Goal: Task Accomplishment & Management: Use online tool/utility

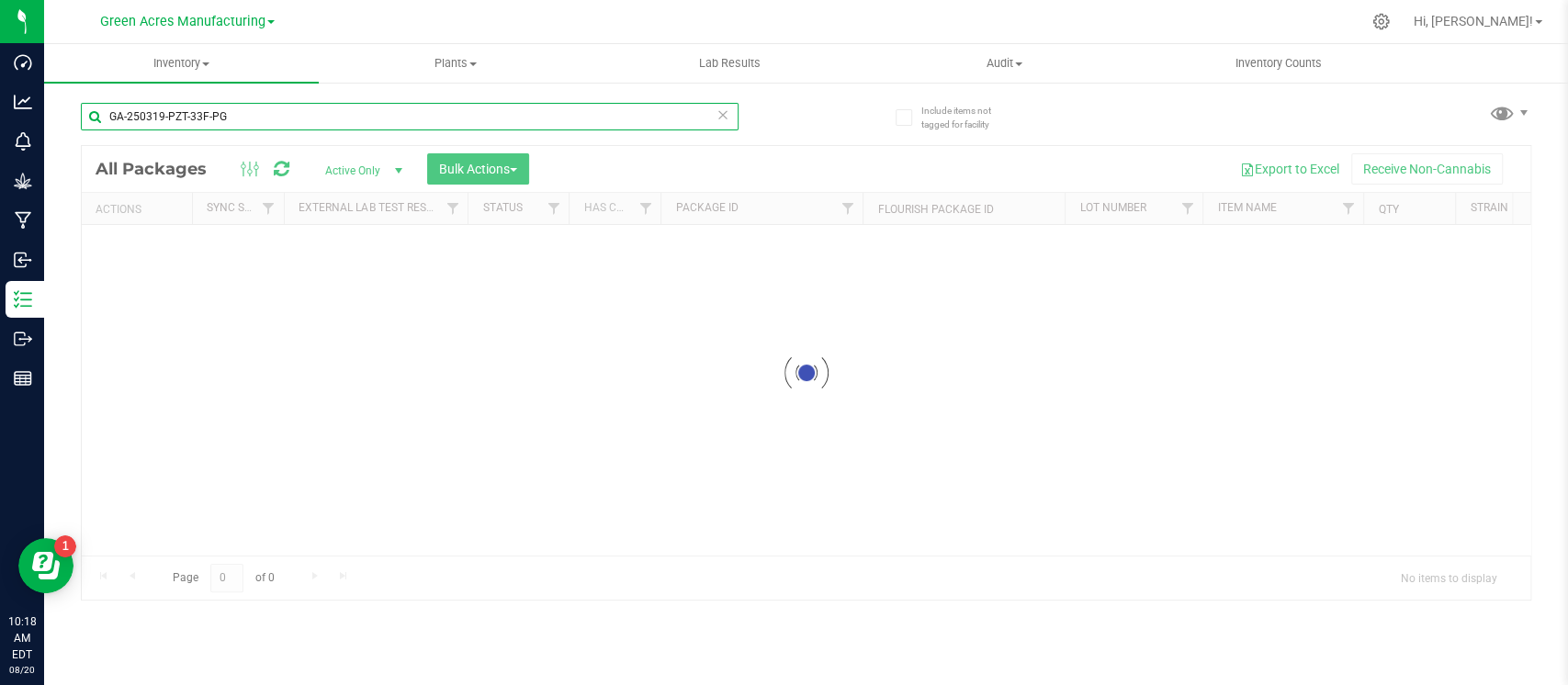
click at [438, 119] on input "GA-250319-PZT-33F-PG" at bounding box center [409, 116] width 657 height 28
paste input "507-HYB-01-KC"
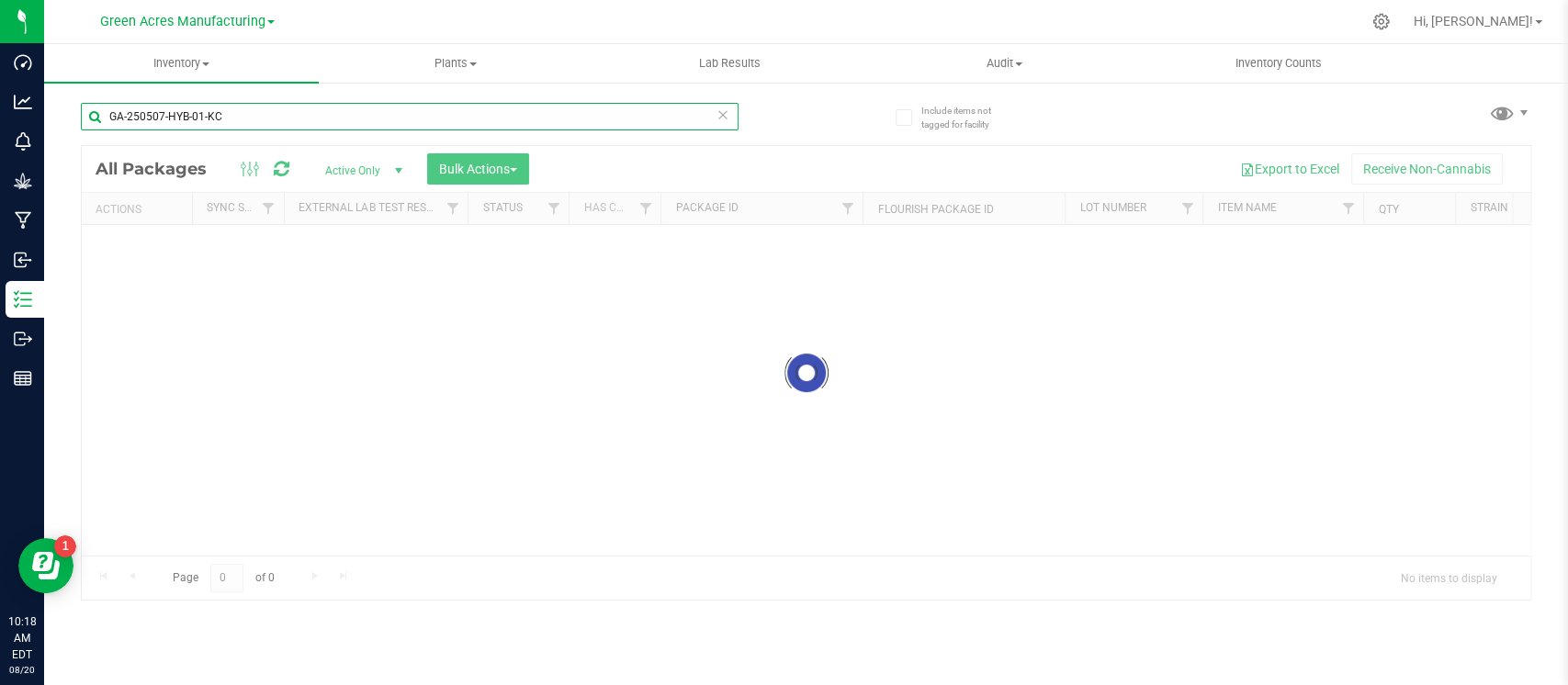
type input "GA-250507-HYB-01-KC"
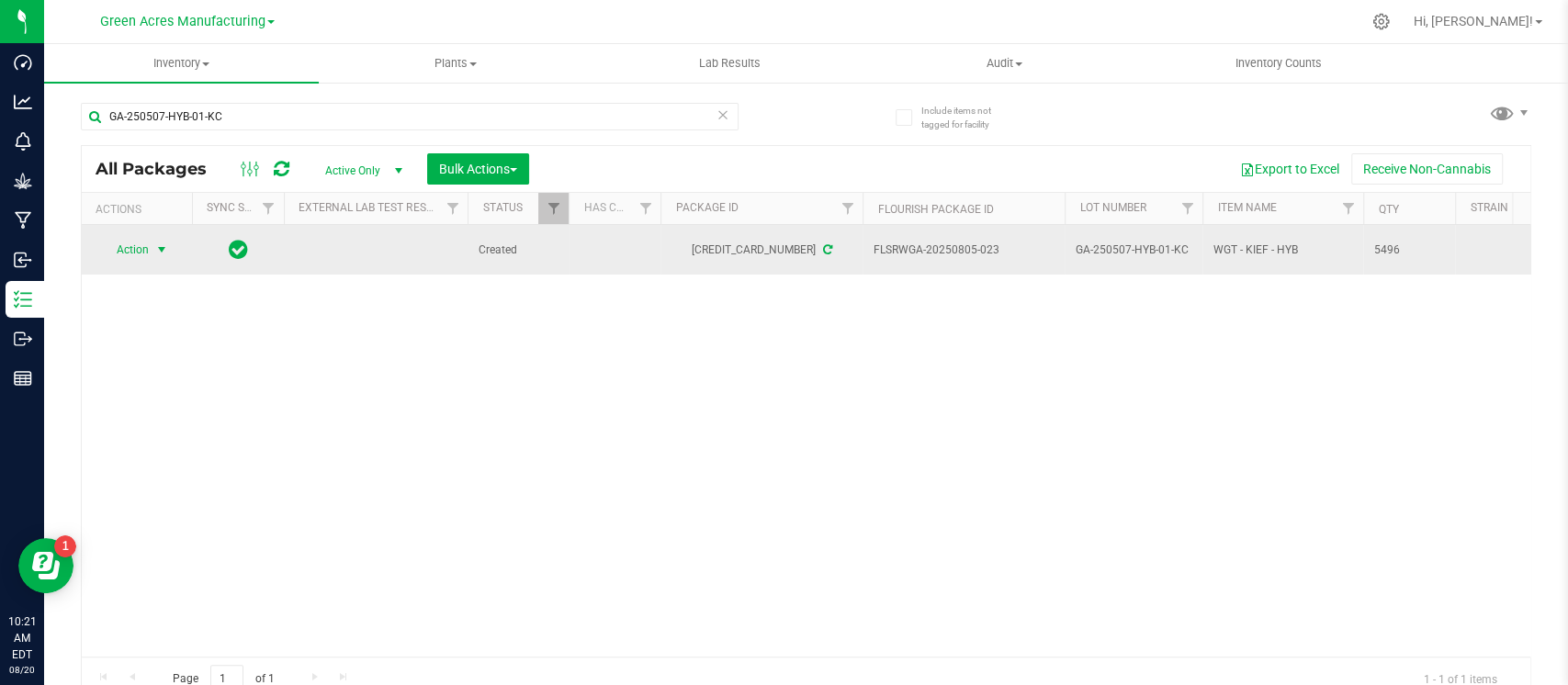
click at [146, 237] on span "Action" at bounding box center [125, 250] width 49 height 26
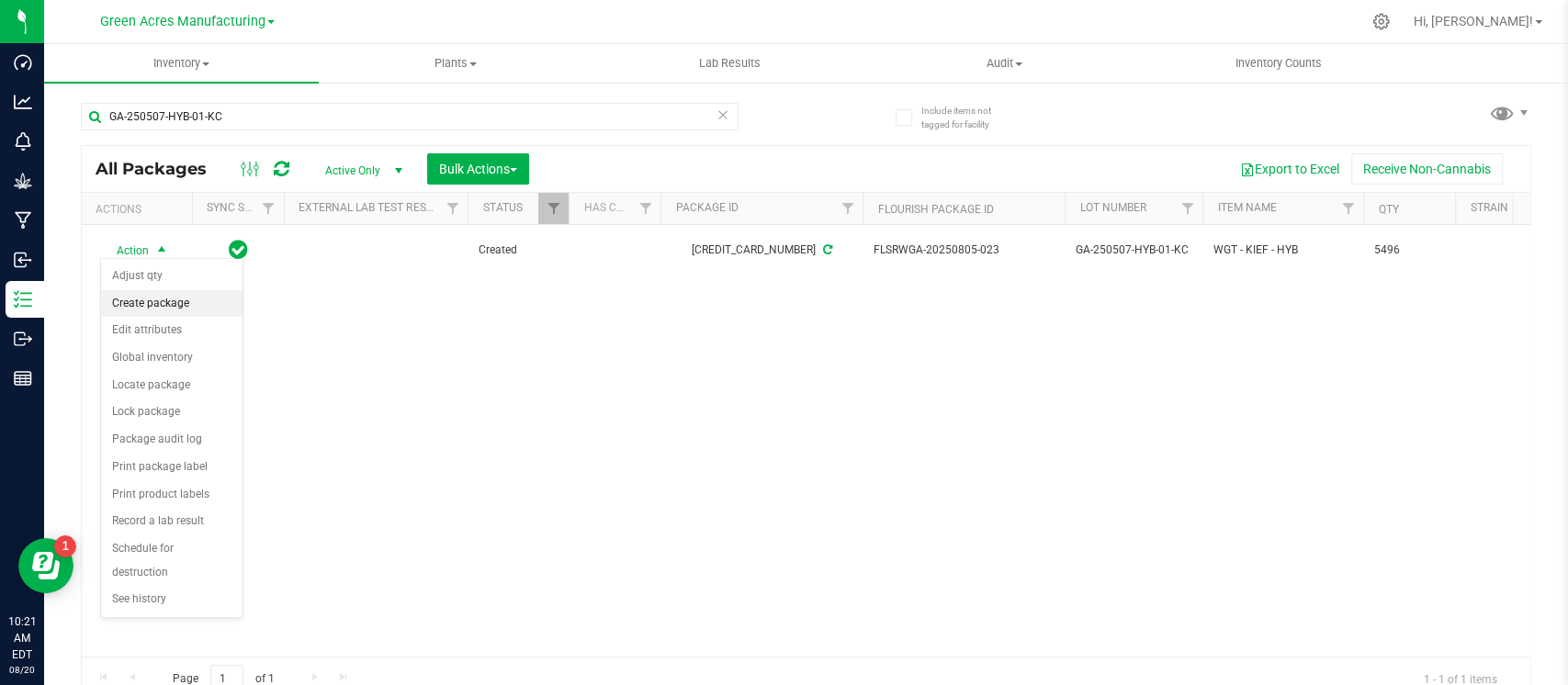
click at [145, 299] on li "Create package" at bounding box center [171, 304] width 141 height 28
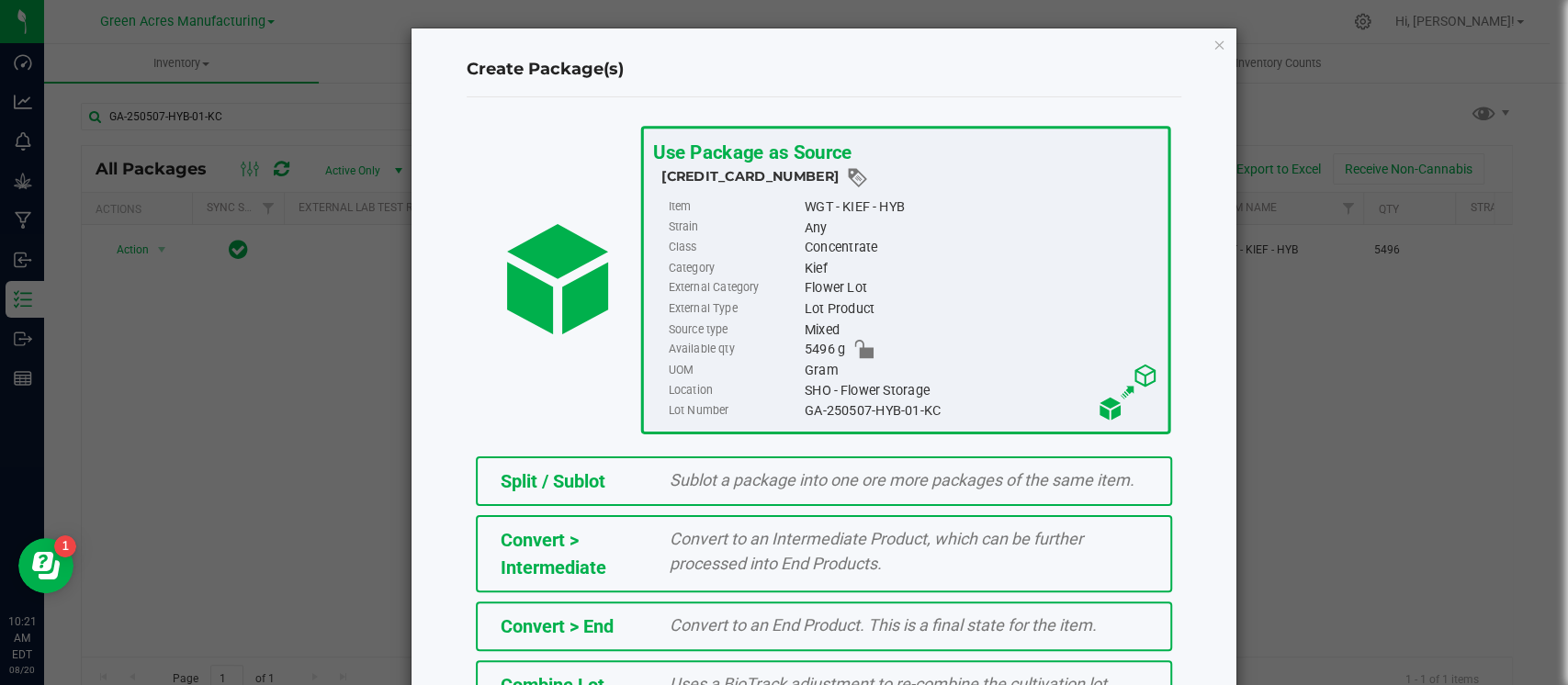
scroll to position [287, 0]
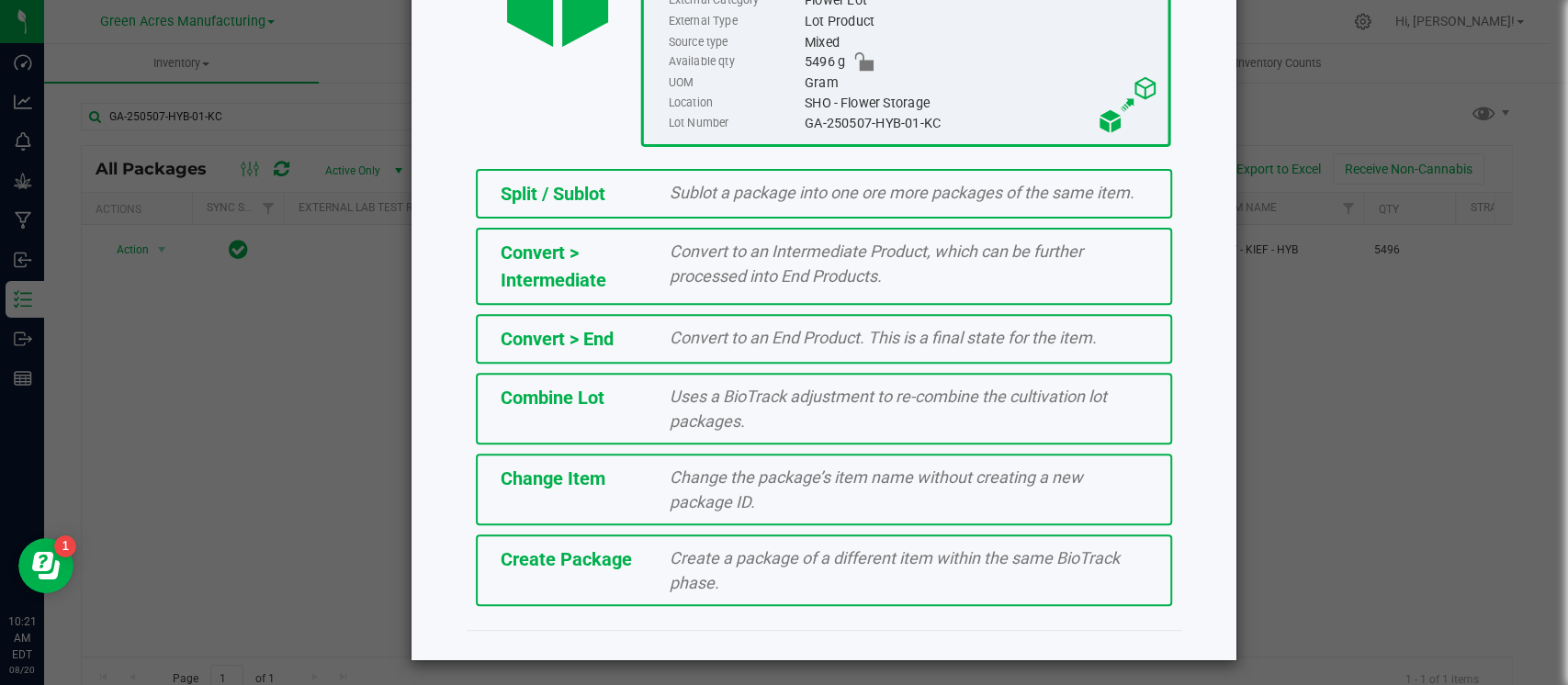
click at [607, 553] on span "Create Package" at bounding box center [566, 559] width 131 height 22
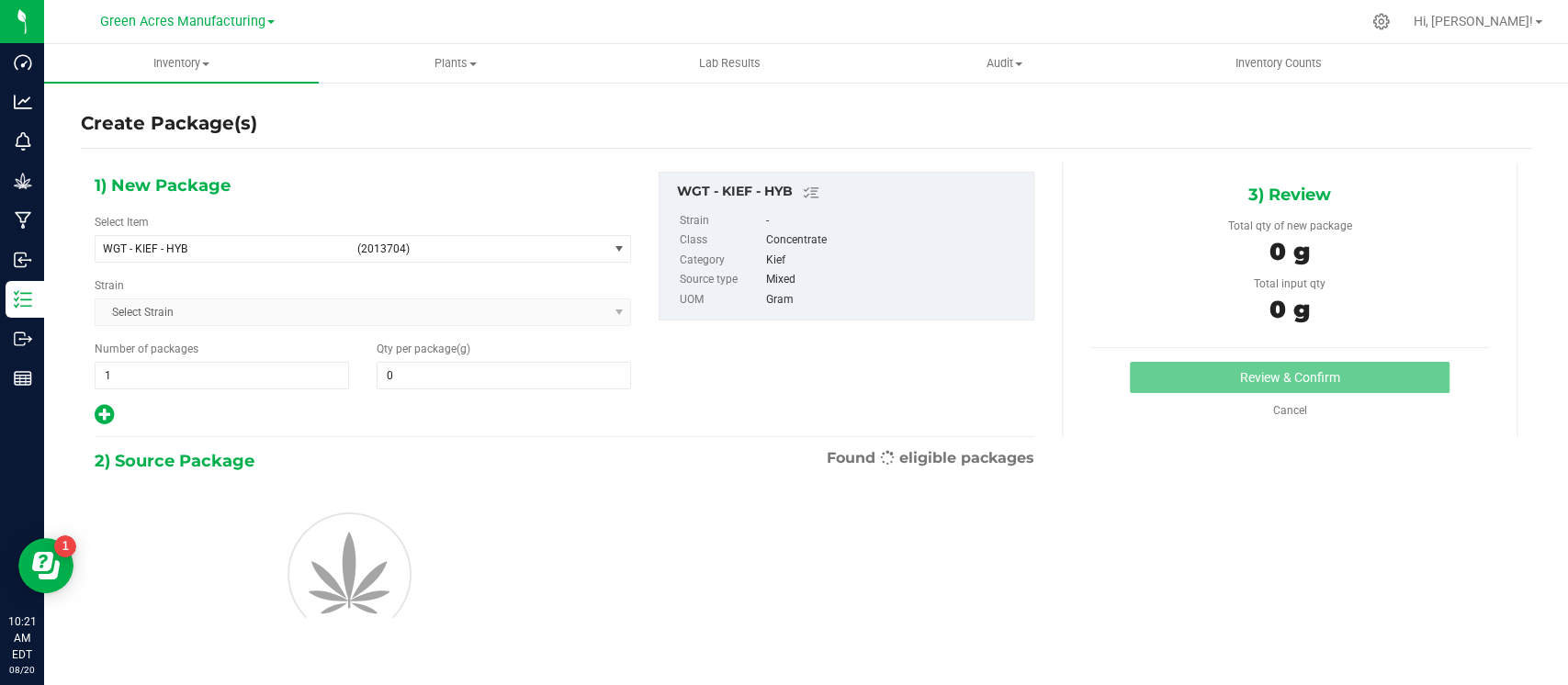
type input "0.0000"
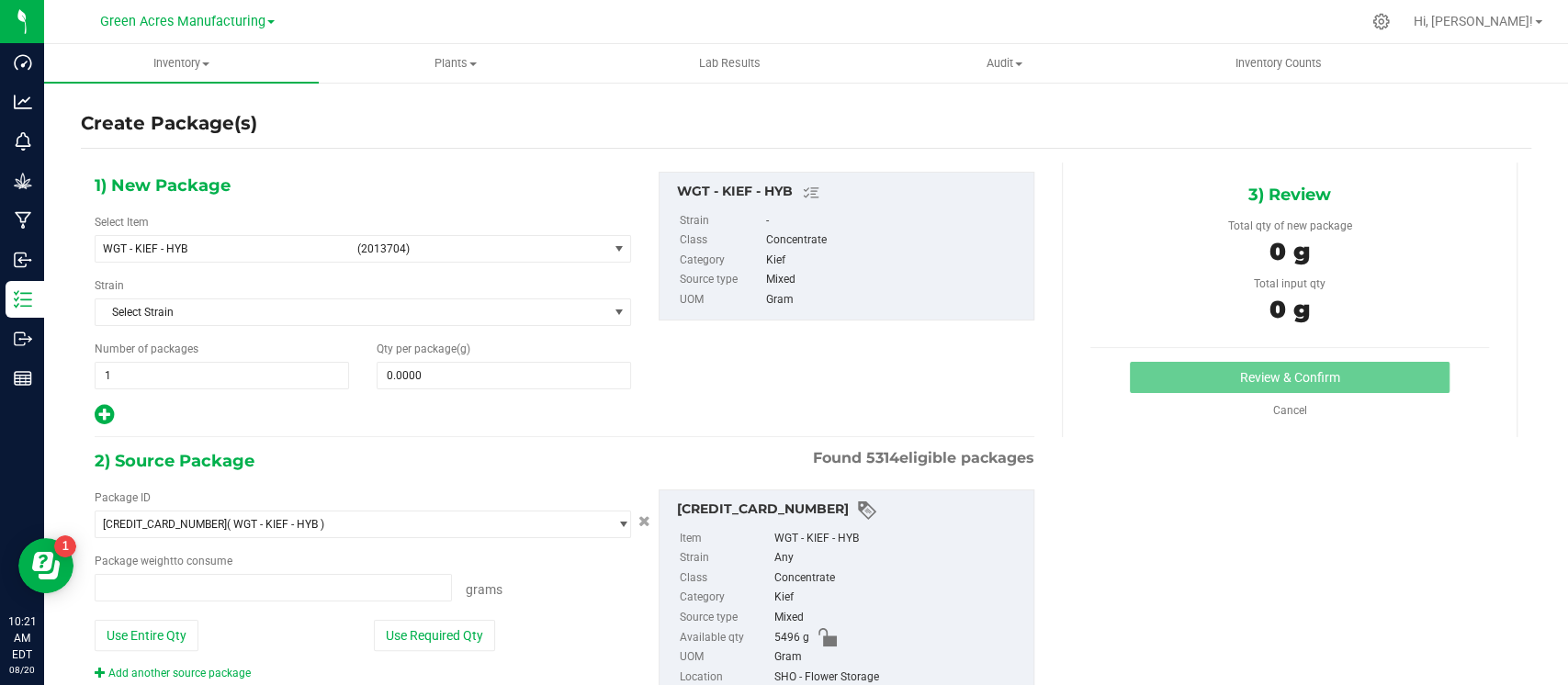
type input "0.0000 g"
click at [500, 257] on span "WGT - KIEF - HYB (2013704)" at bounding box center [351, 249] width 511 height 26
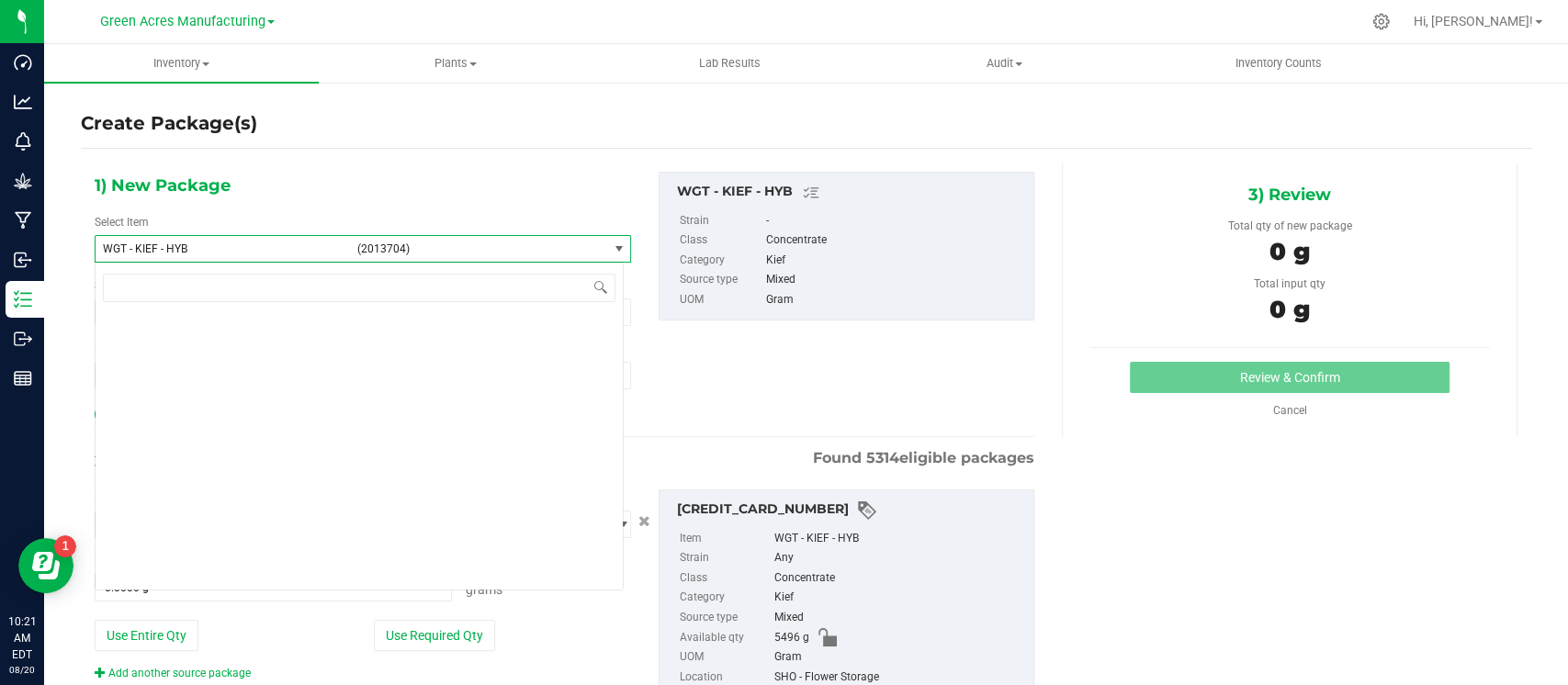
scroll to position [398719, 0]
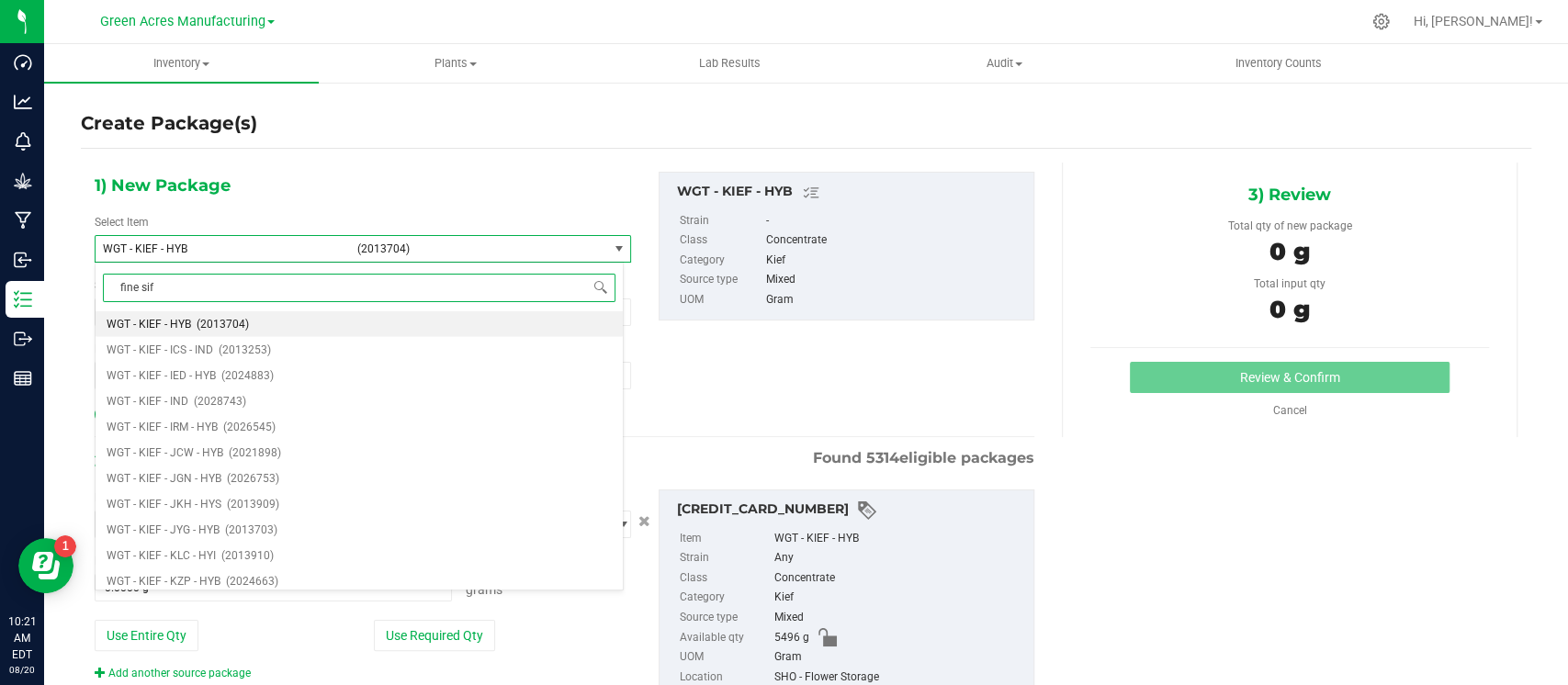
type input "fine sift"
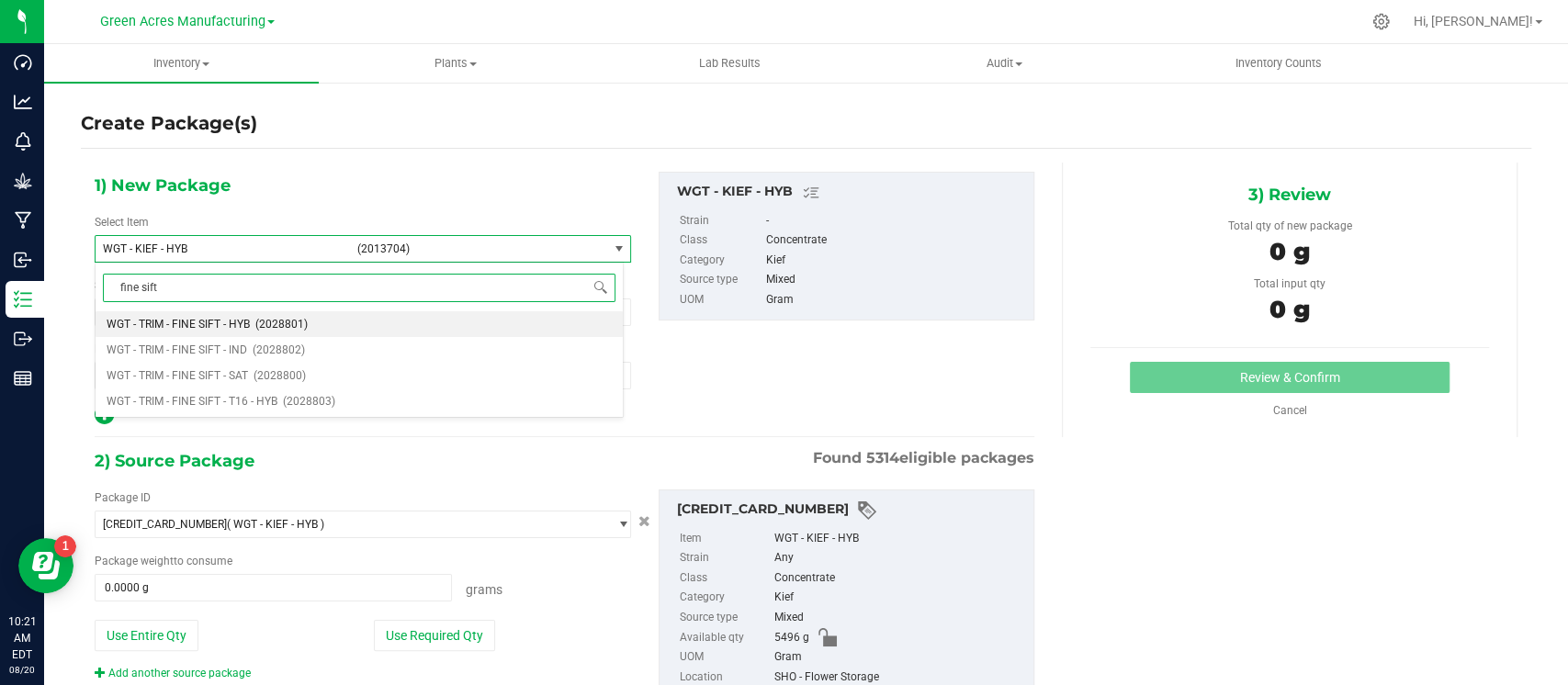
click at [274, 324] on span "(2028801)" at bounding box center [281, 324] width 52 height 13
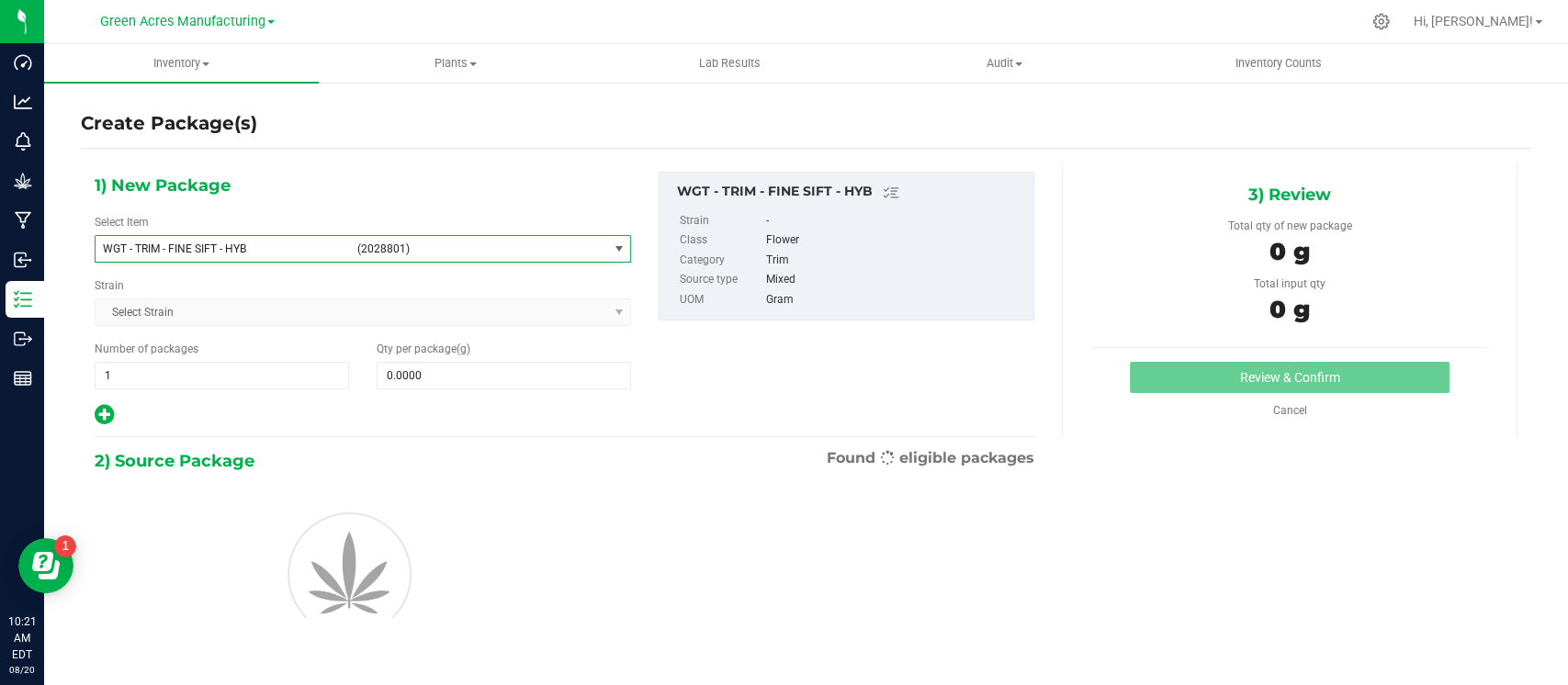
type input "0.0000"
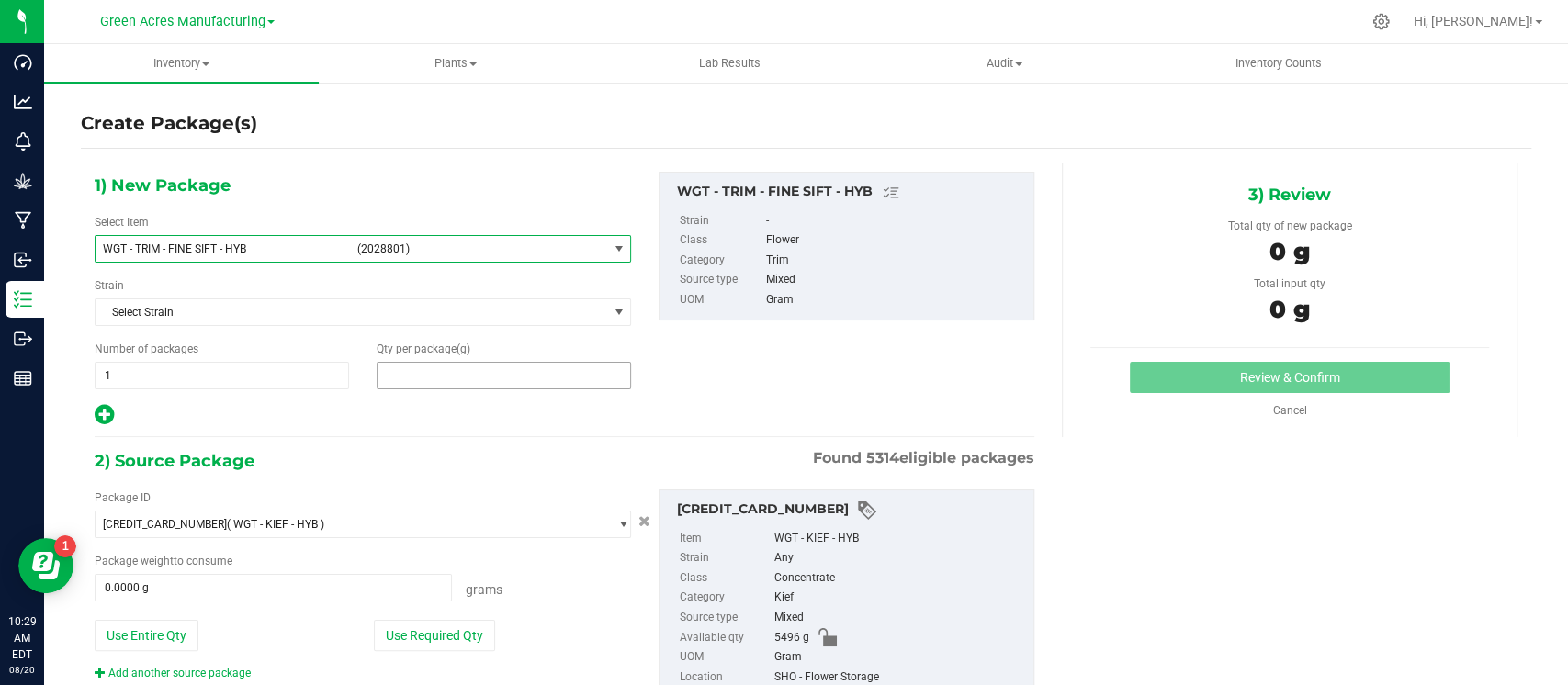
click at [434, 373] on span at bounding box center [504, 375] width 254 height 28
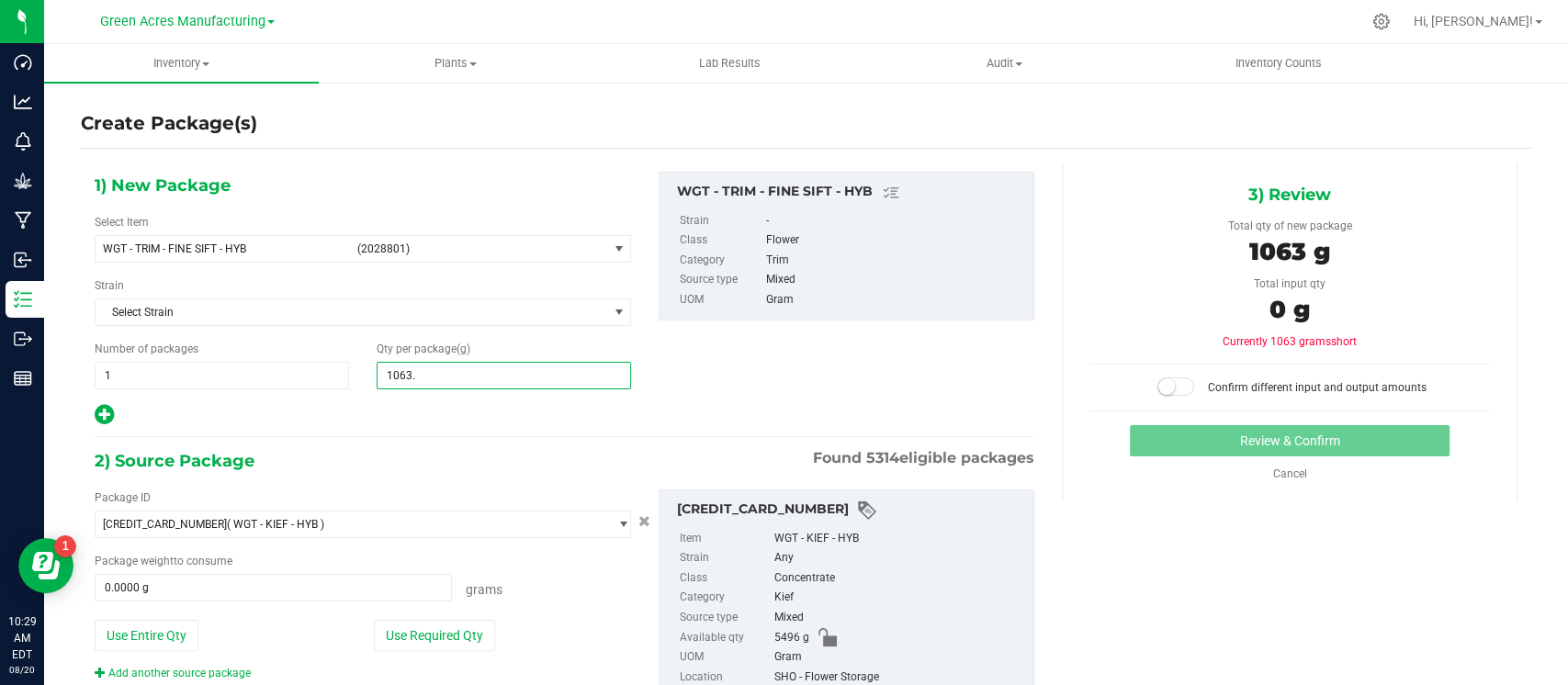
type input "1063.6"
type input "1,063.6000"
click at [436, 639] on button "Use Required Qty" at bounding box center [434, 635] width 121 height 31
type input "1063.6000 g"
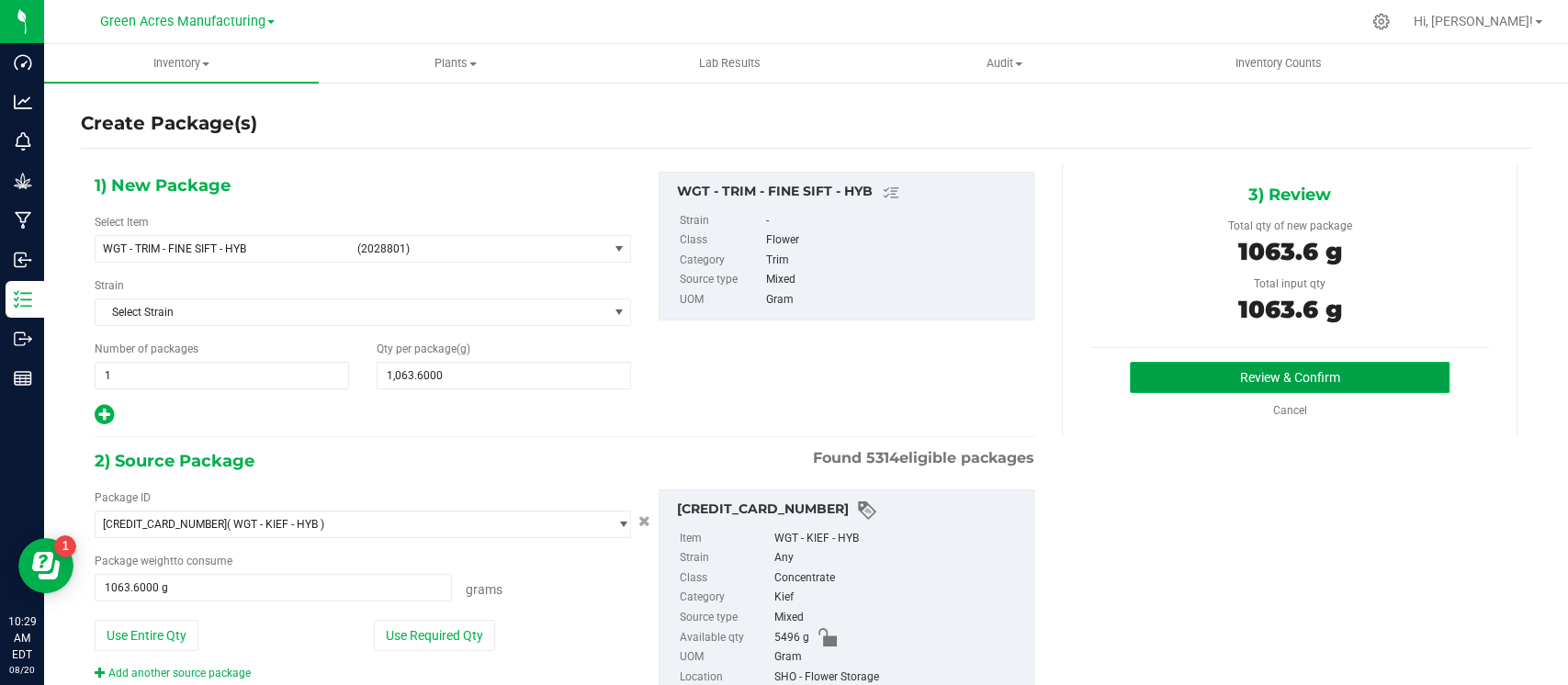
click at [1178, 377] on button "Review & Confirm" at bounding box center [1289, 377] width 319 height 31
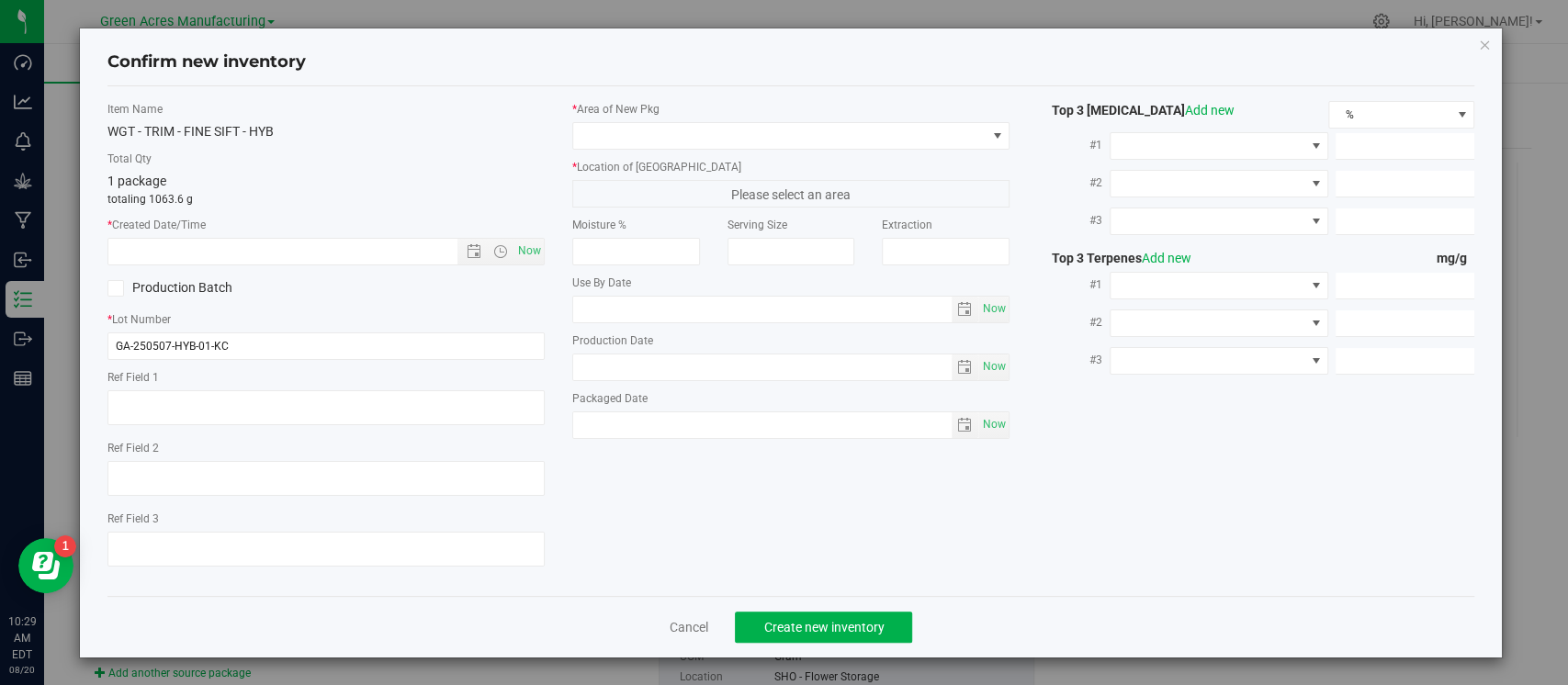
type textarea "N/a"
click at [513, 346] on input "GA-250507-HYB-01-KC" at bounding box center [325, 345] width 437 height 28
type input "GA-250507-HYB-01-KC(1)"
click at [531, 265] on div "Item Name WGT - TRIM - FINE SIFT - HYB Total Qty 1 package totaling 1063.6 g * …" at bounding box center [326, 341] width 465 height 480
click at [533, 253] on span "Now" at bounding box center [529, 251] width 31 height 27
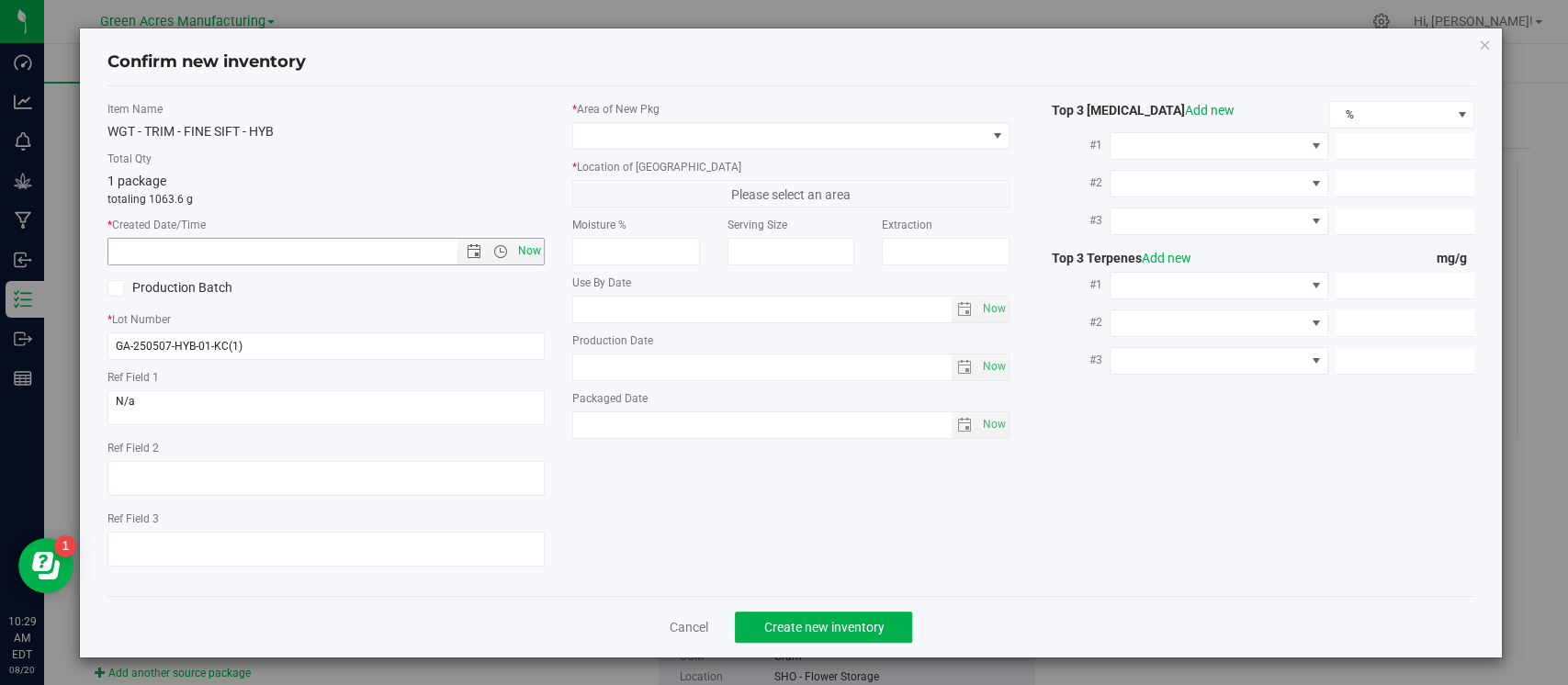
type input "[DATE] 10:29 AM"
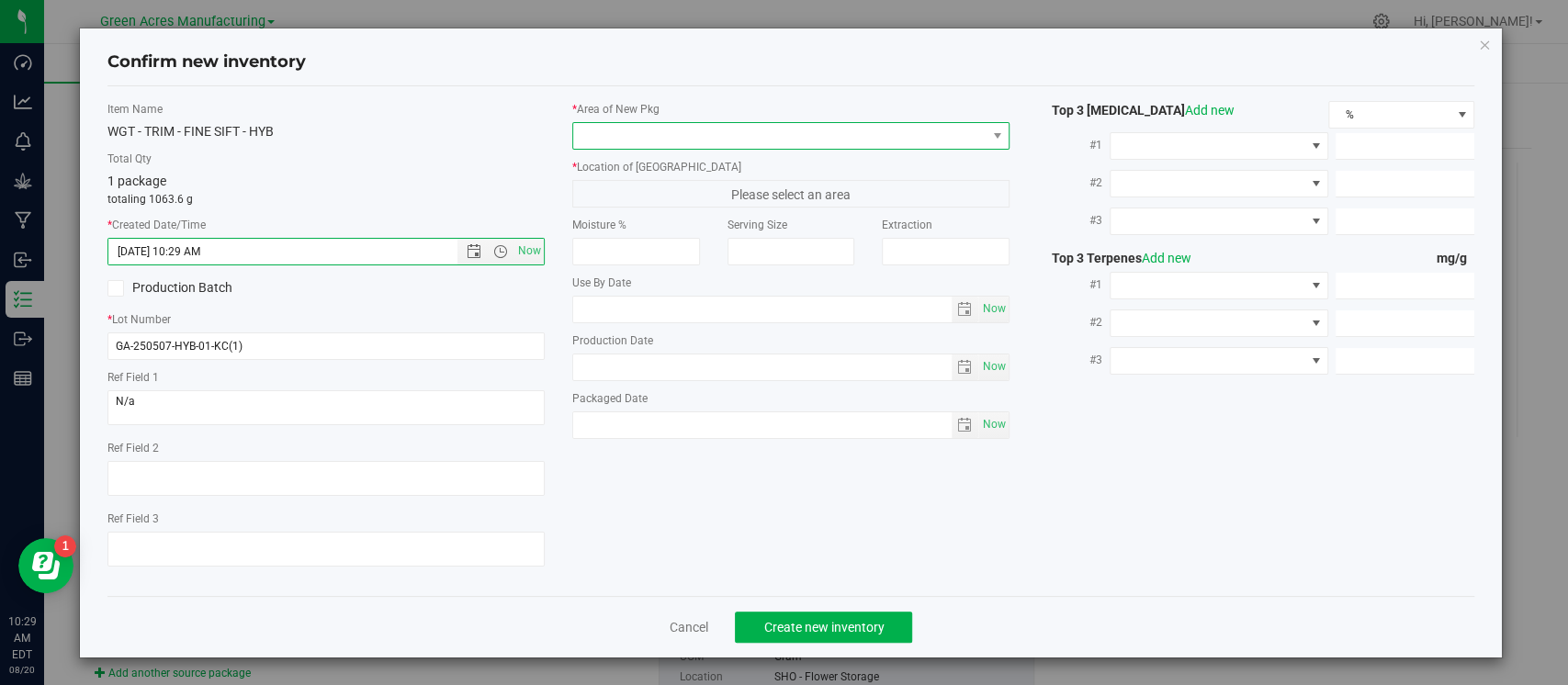
click at [943, 139] on span at bounding box center [779, 136] width 413 height 26
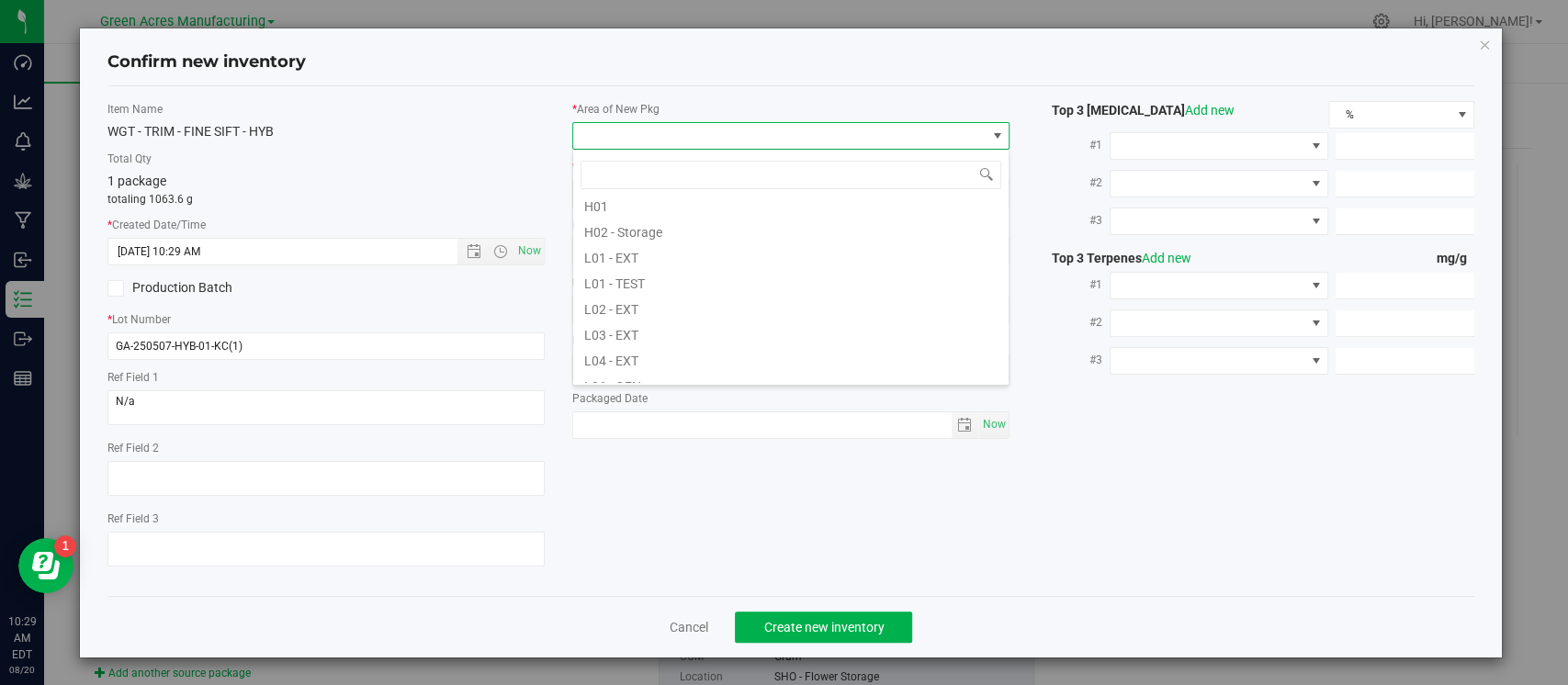
scroll to position [293, 0]
click at [642, 302] on li "L02 - EXT" at bounding box center [790, 304] width 435 height 26
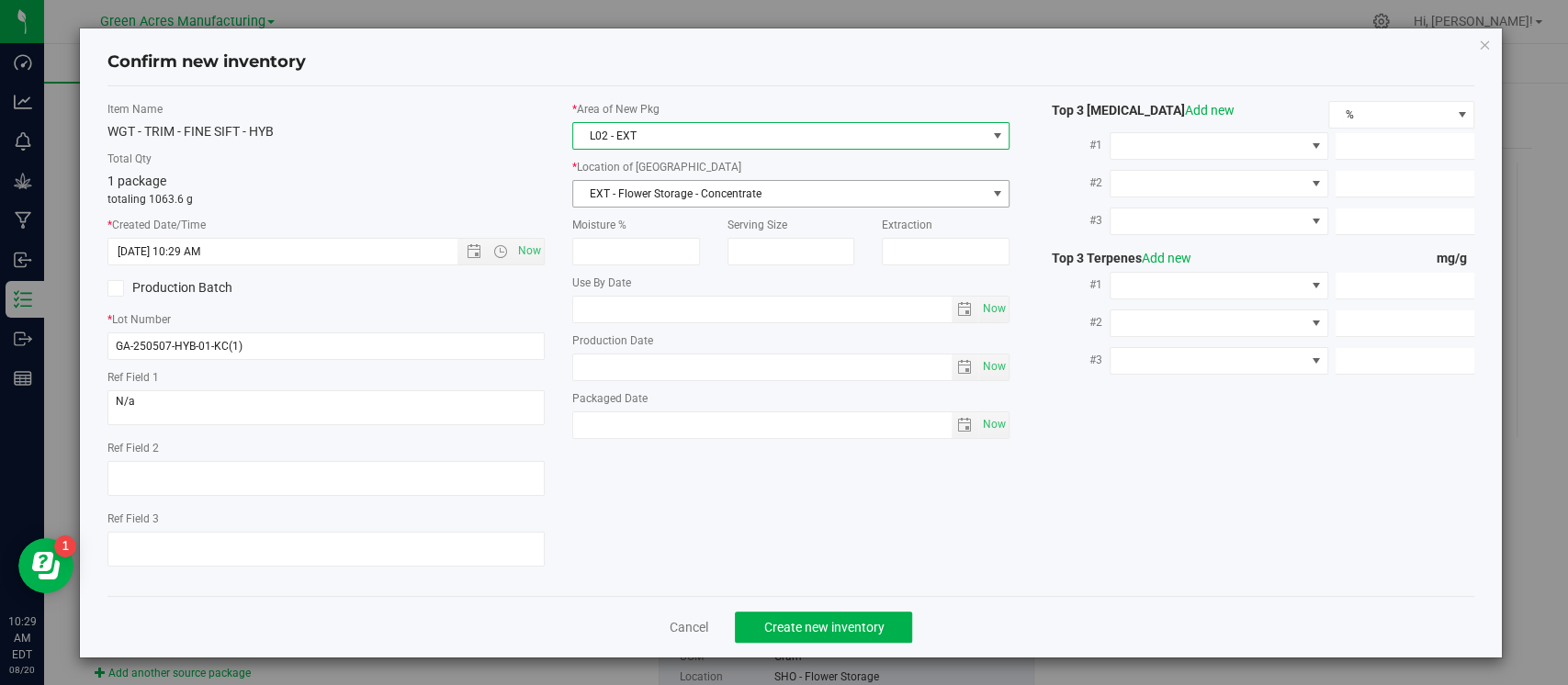
click at [765, 185] on span "EXT - Flower Storage - Concentrate" at bounding box center [779, 194] width 413 height 26
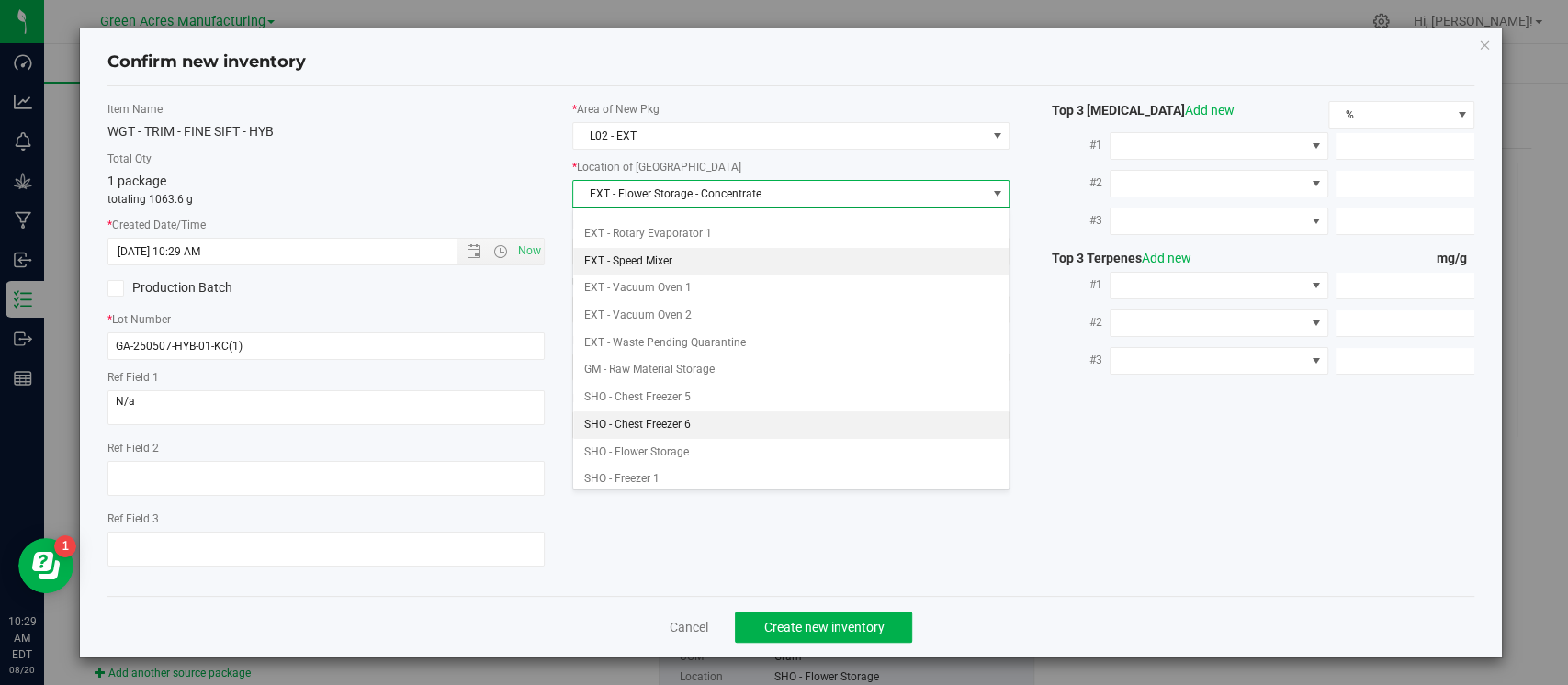
scroll to position [148, 0]
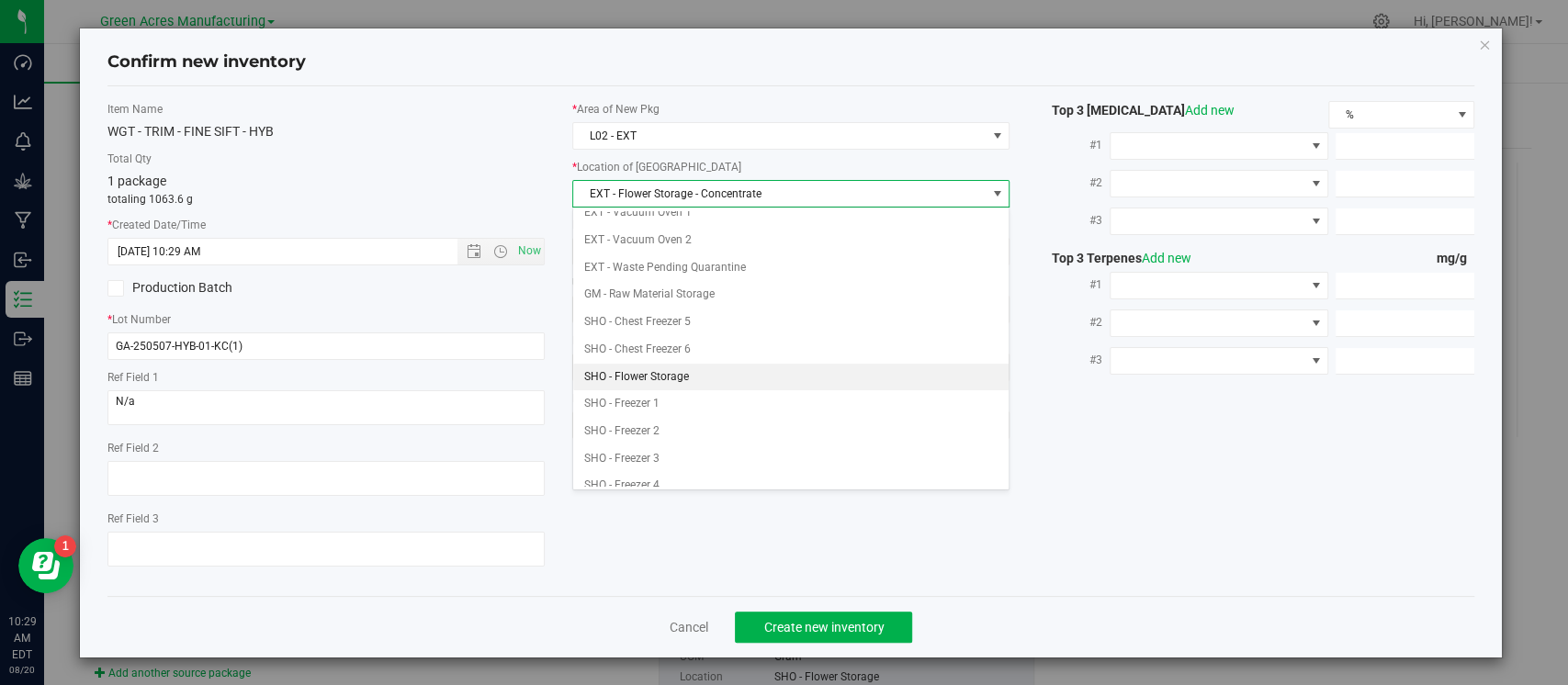
click at [673, 367] on li "SHO - Flower Storage" at bounding box center [790, 377] width 435 height 28
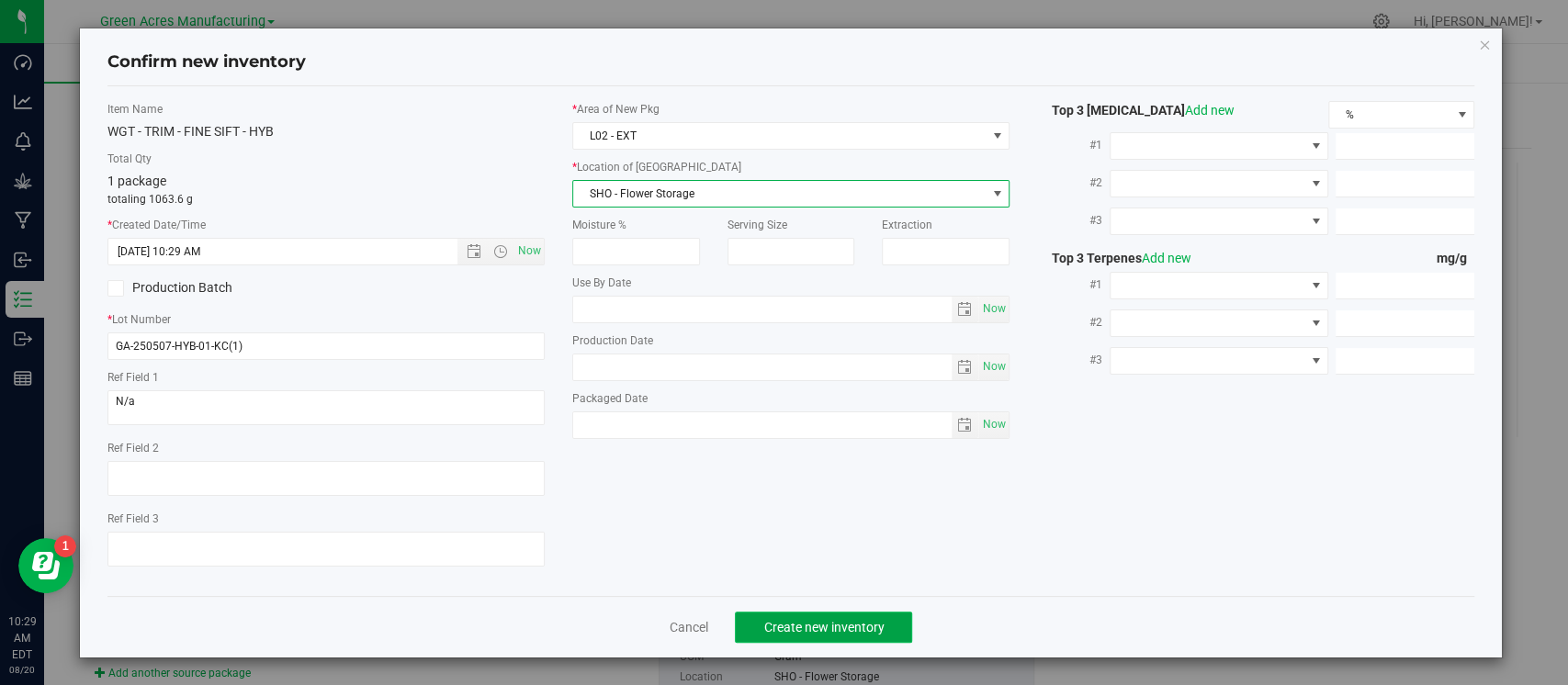
click at [771, 616] on button "Create new inventory" at bounding box center [823, 627] width 177 height 31
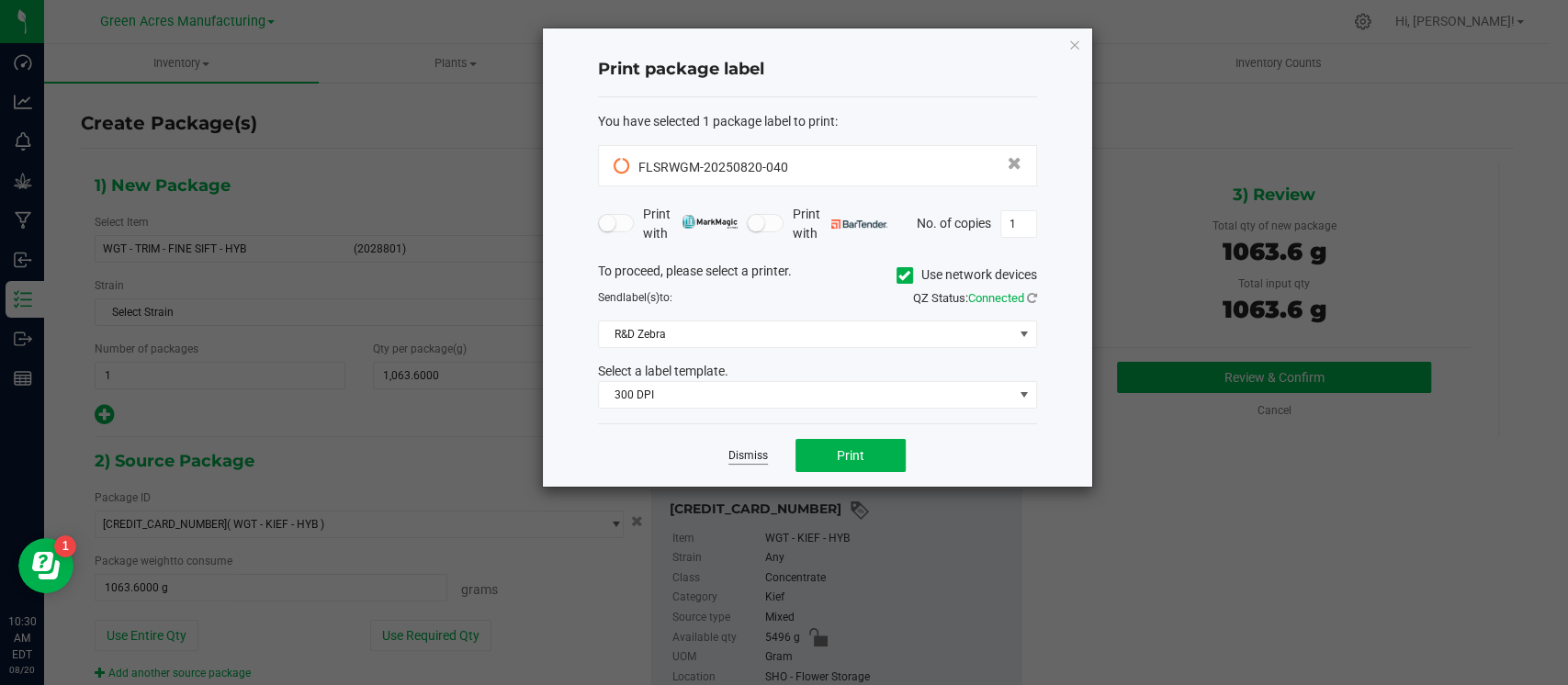
click at [731, 452] on link "Dismiss" at bounding box center [748, 455] width 40 height 15
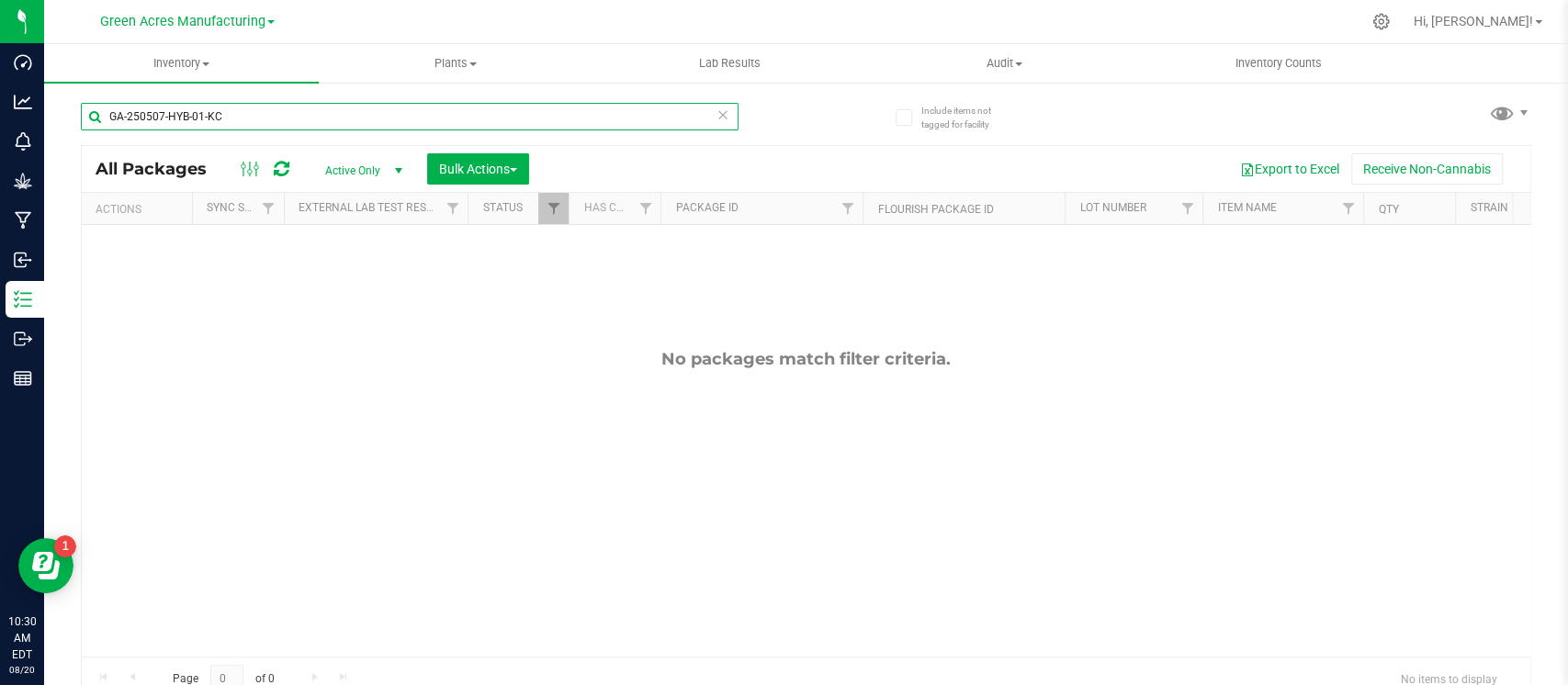
click at [172, 112] on input "GA-250507-HYB-01-KC" at bounding box center [409, 116] width 657 height 28
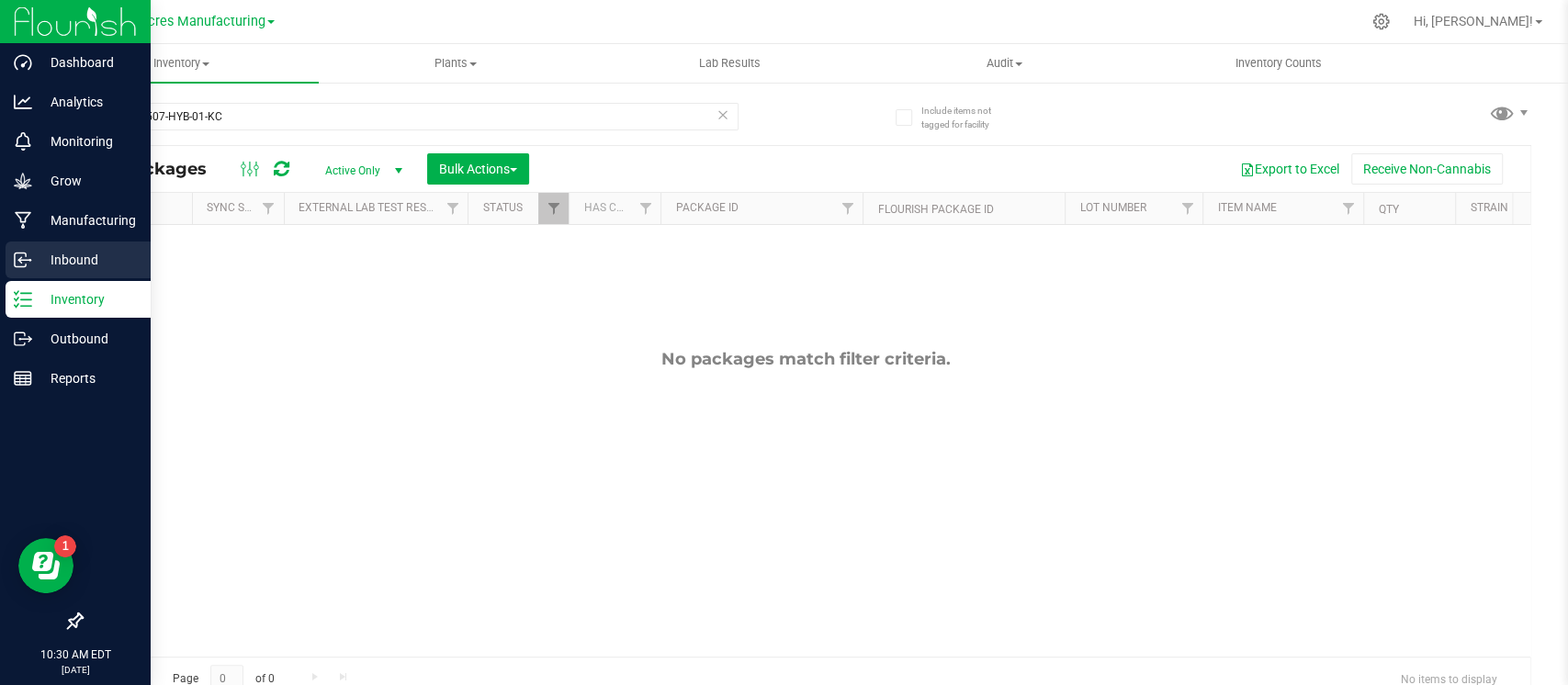
click at [51, 266] on p "Inbound" at bounding box center [87, 259] width 110 height 22
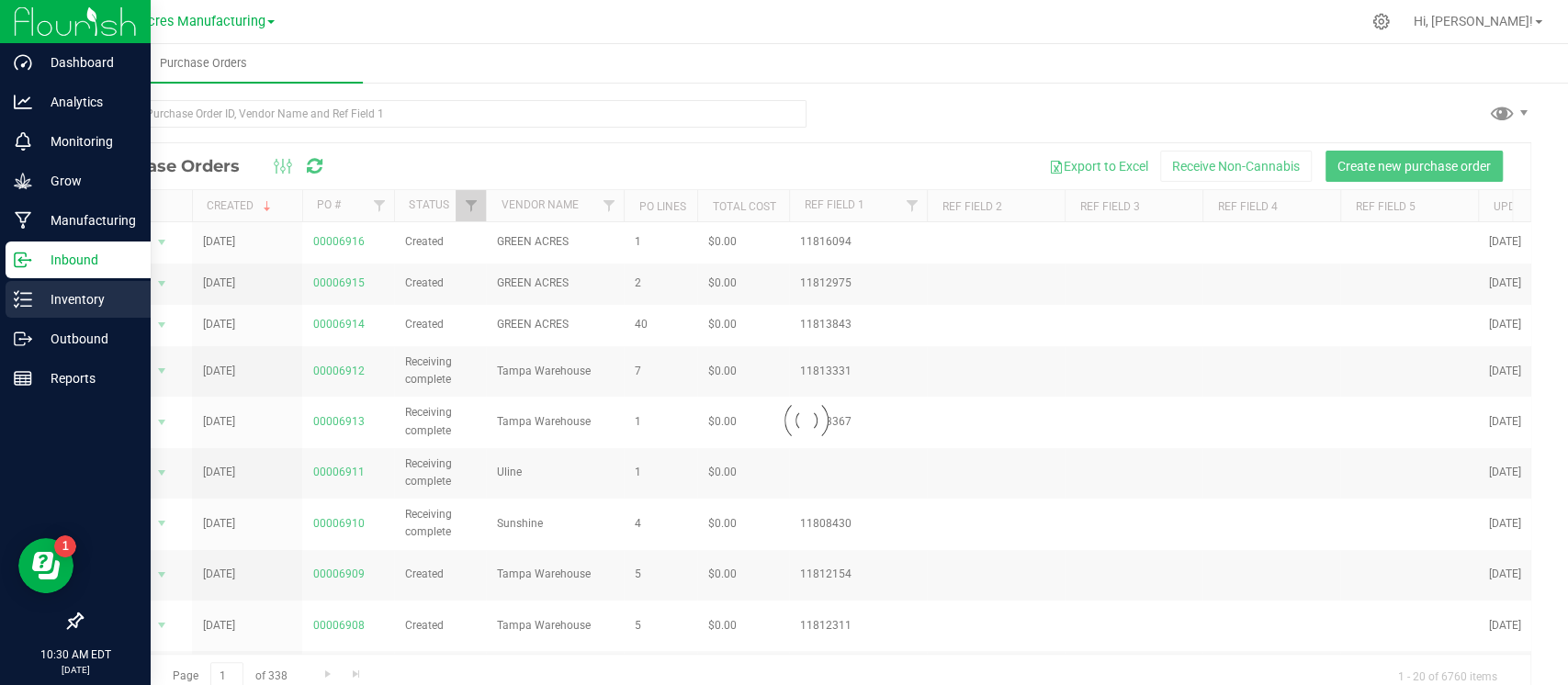
click at [64, 298] on p "Inventory" at bounding box center [87, 299] width 110 height 22
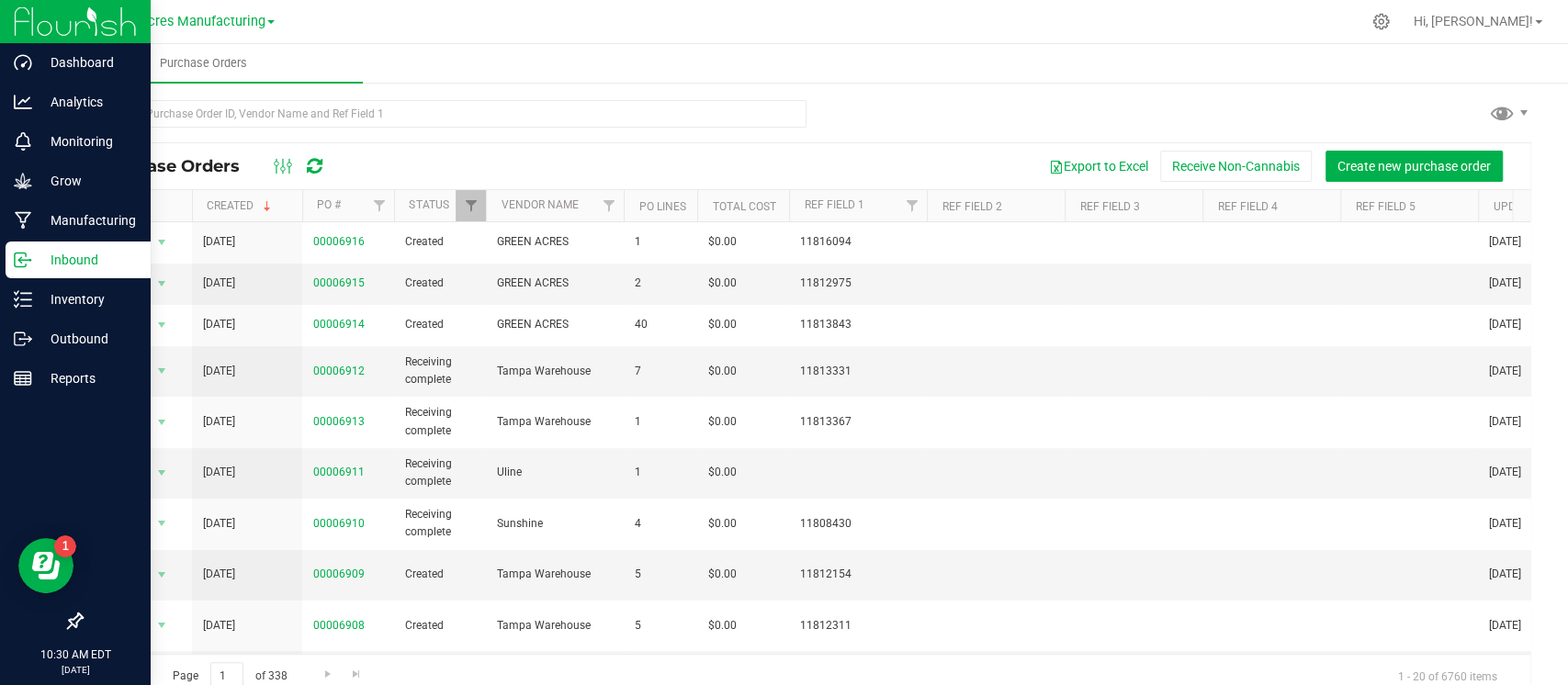
click at [63, 261] on p "Inbound" at bounding box center [87, 259] width 110 height 22
click at [72, 263] on p "Inbound" at bounding box center [87, 259] width 110 height 22
click at [66, 255] on p "Inbound" at bounding box center [87, 259] width 110 height 22
click at [62, 283] on div "Inventory" at bounding box center [78, 299] width 145 height 37
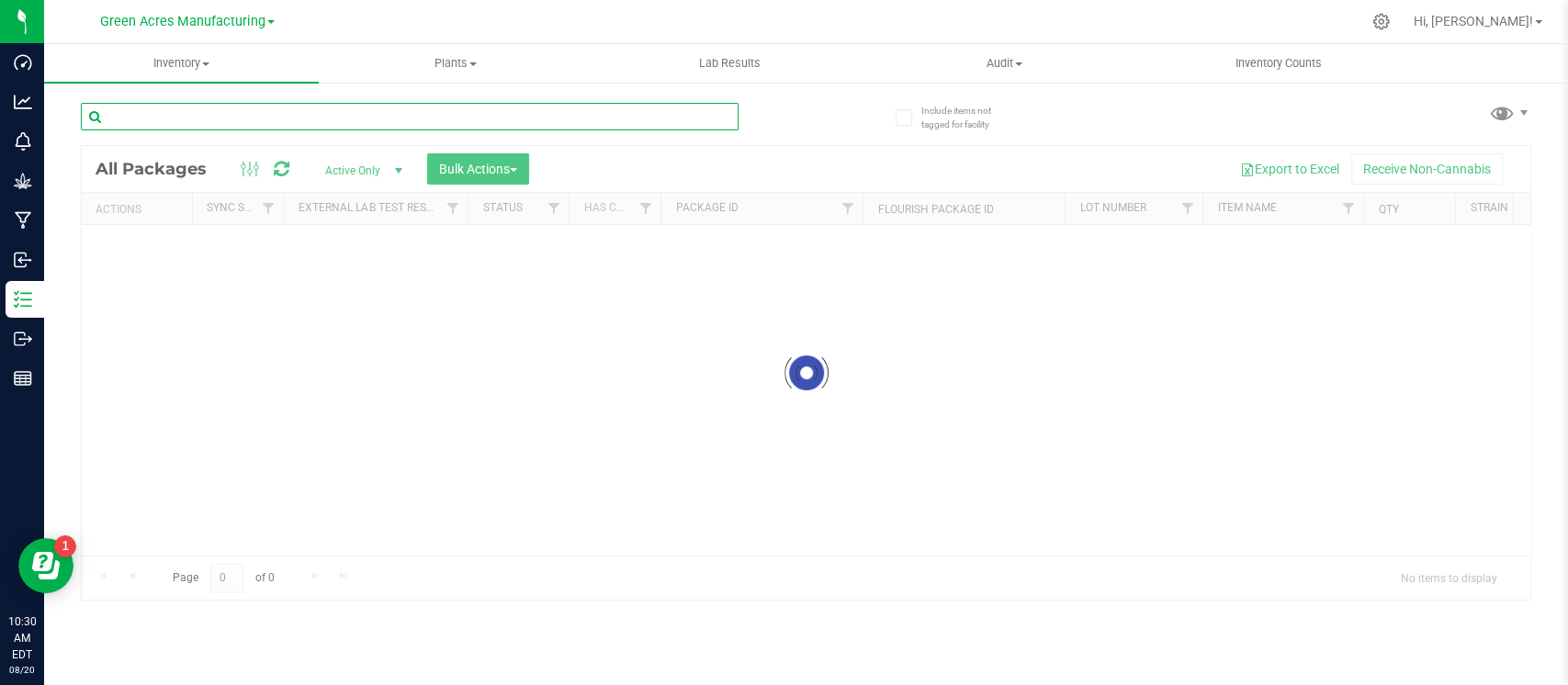
click at [288, 119] on input "text" at bounding box center [409, 116] width 657 height 28
paste input "GA-250507-HYB-01-KC"
type input "GA-250507-HYB-01-KC"
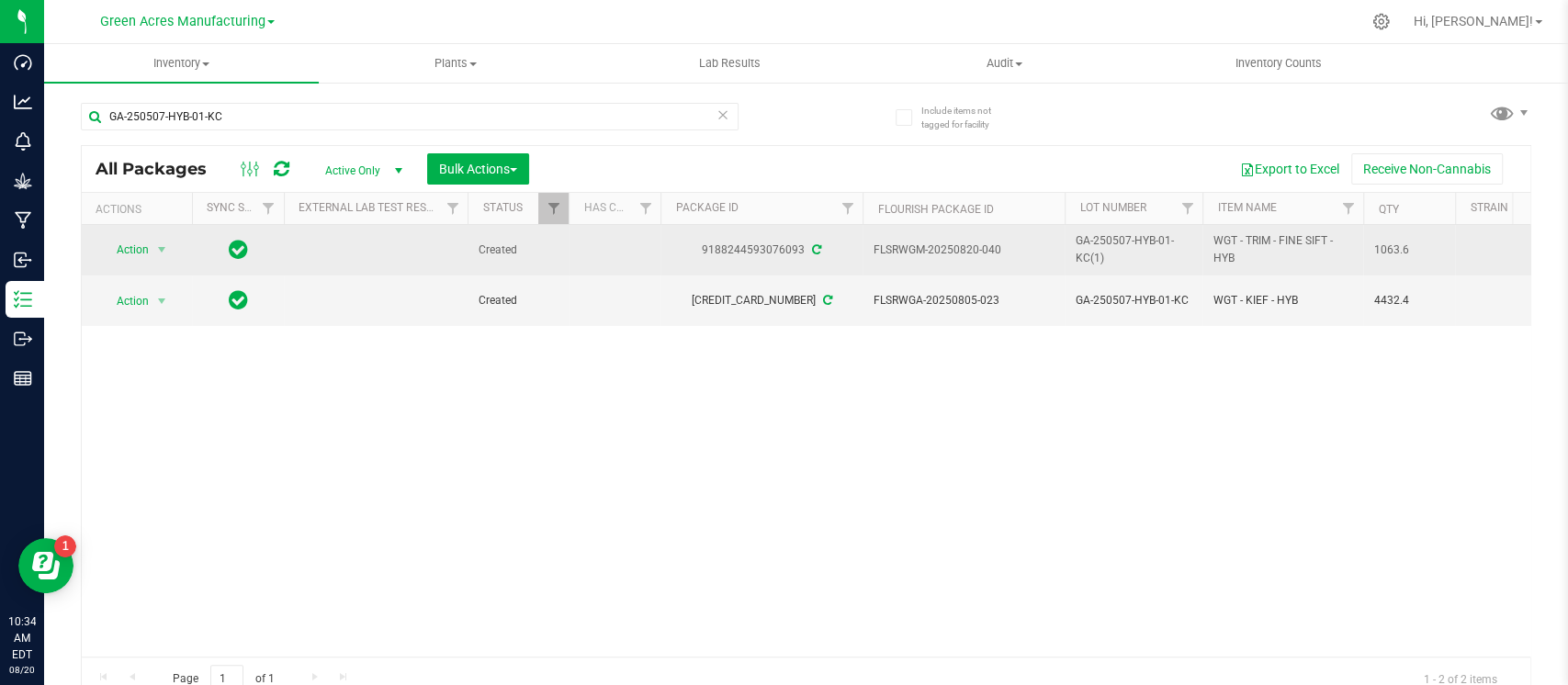
click at [764, 246] on div "9188244593076093" at bounding box center [761, 250] width 208 height 17
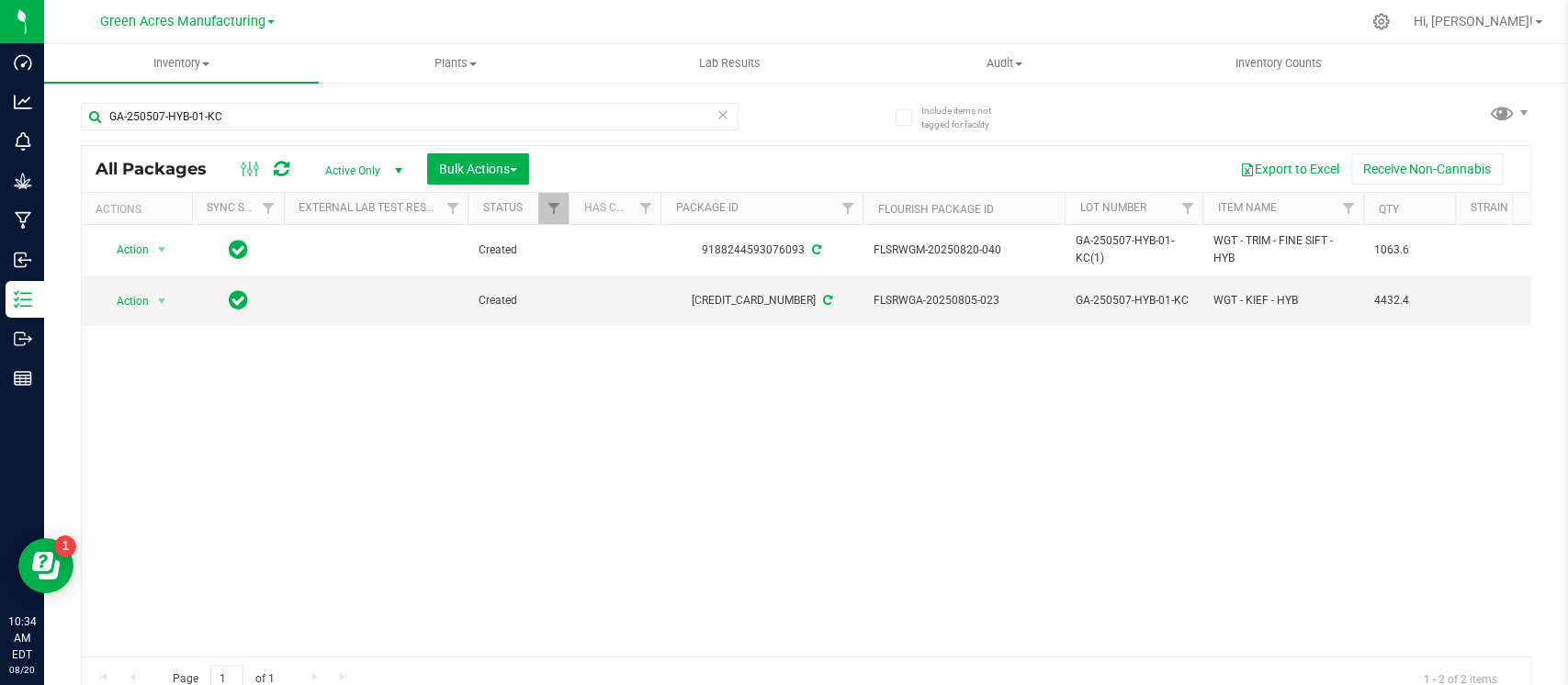
click at [554, 412] on div "Action Action Adjust qty Create package Edit attributes Global inventory Locate…" at bounding box center [805, 440] width 1448 height 432
click at [130, 288] on span "Action" at bounding box center [125, 301] width 49 height 26
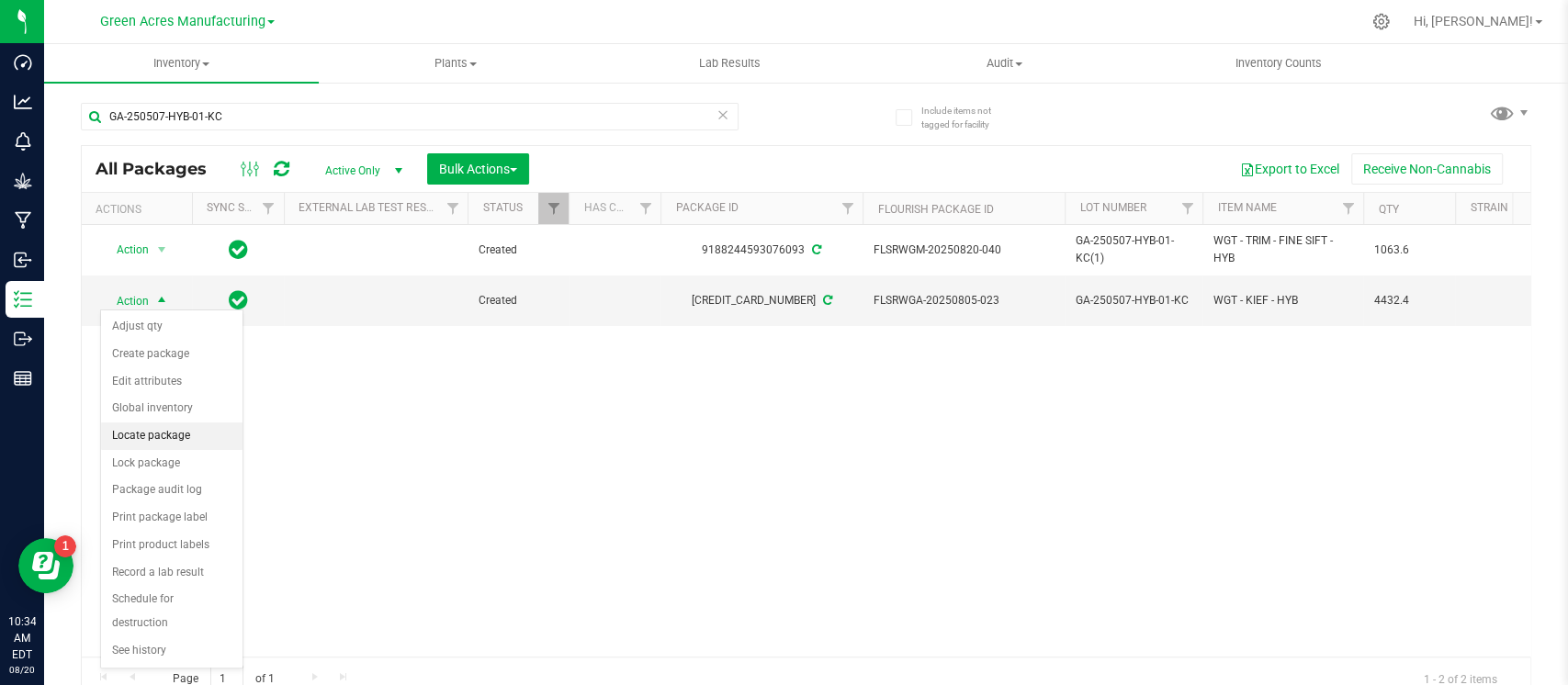
click at [162, 429] on li "Locate package" at bounding box center [171, 435] width 141 height 28
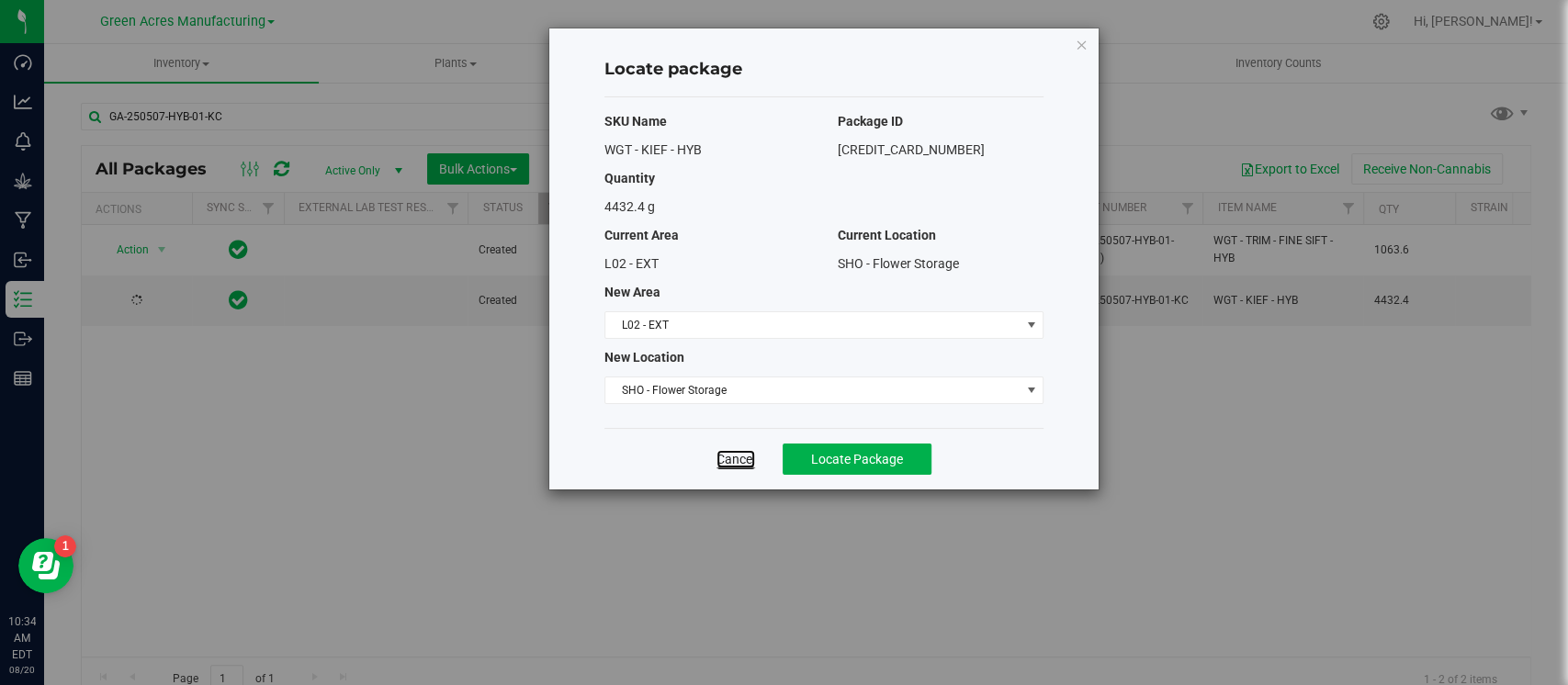
click at [738, 465] on link "Cancel" at bounding box center [735, 458] width 39 height 18
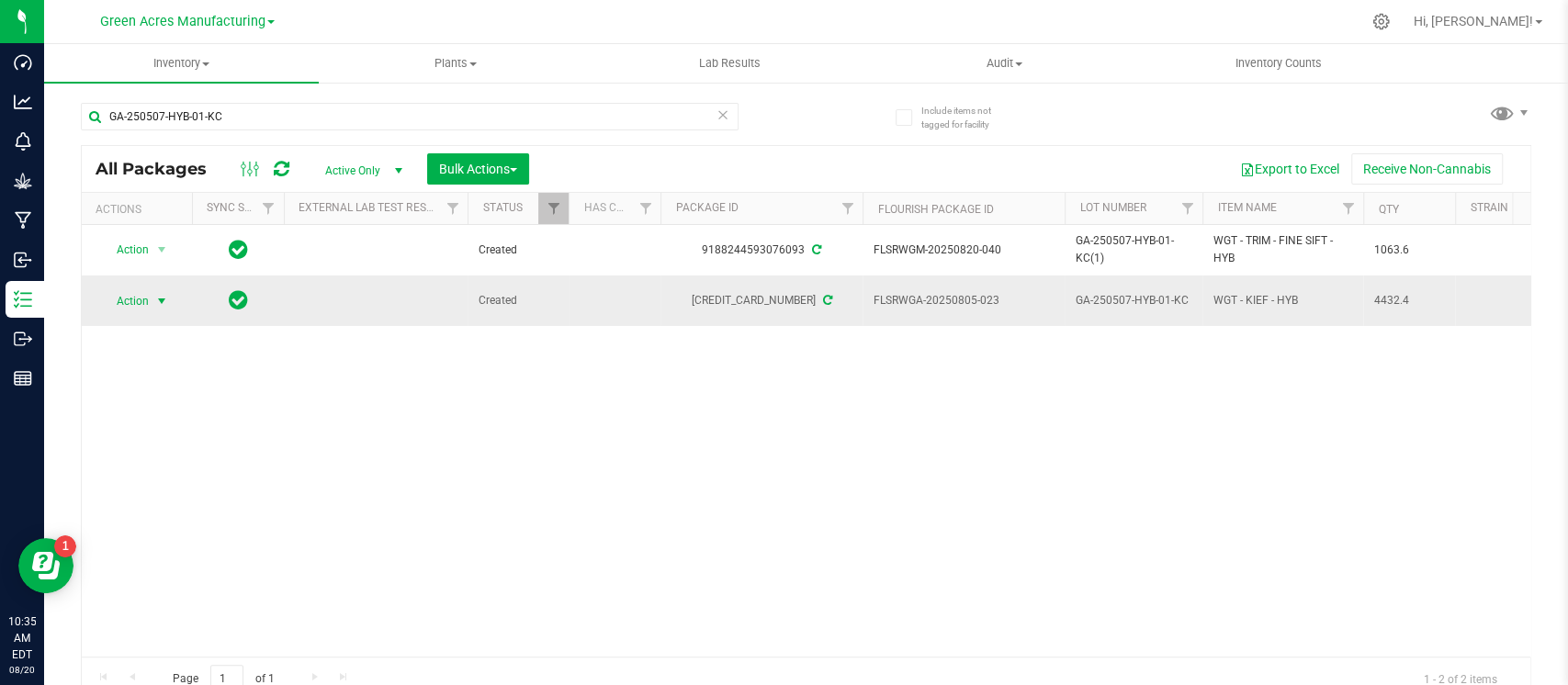
click at [120, 293] on span "Action" at bounding box center [125, 301] width 49 height 26
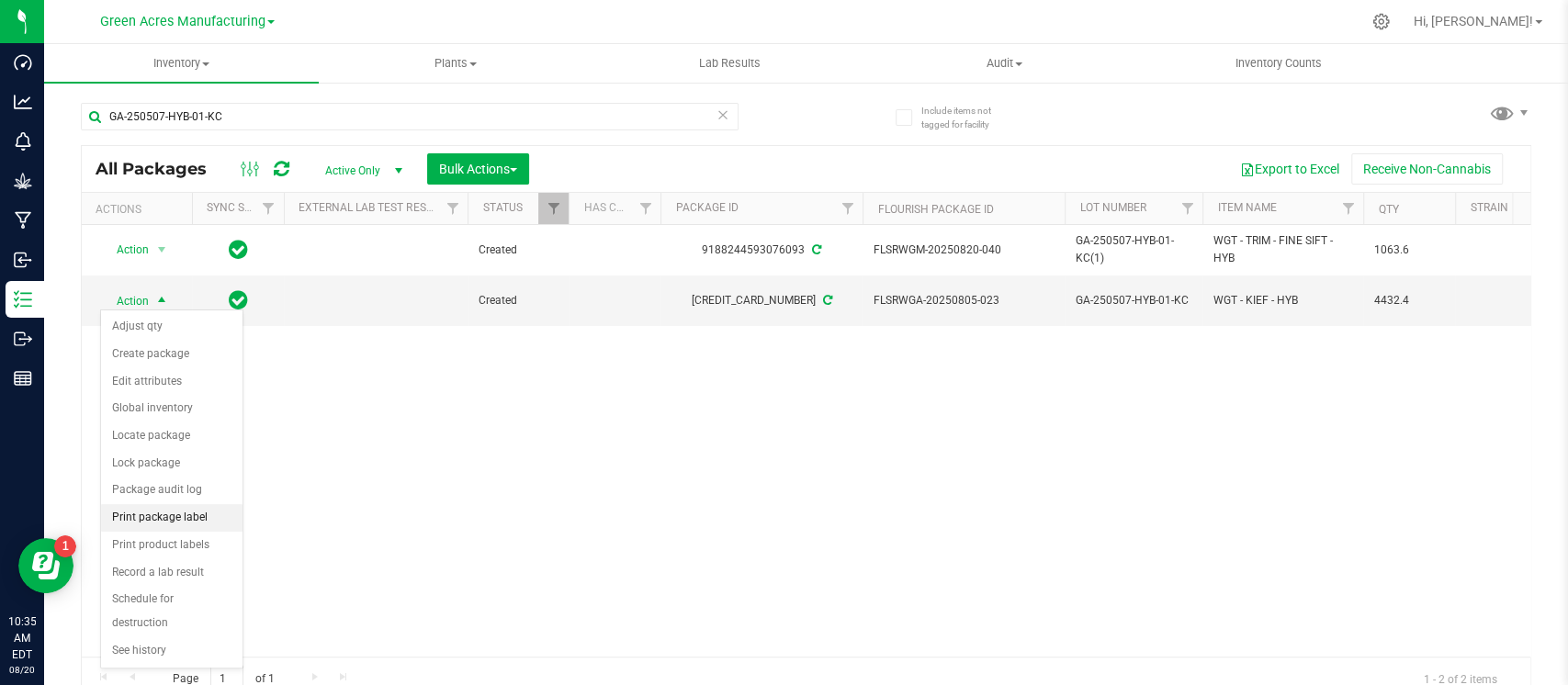
click at [165, 518] on li "Print package label" at bounding box center [171, 518] width 141 height 28
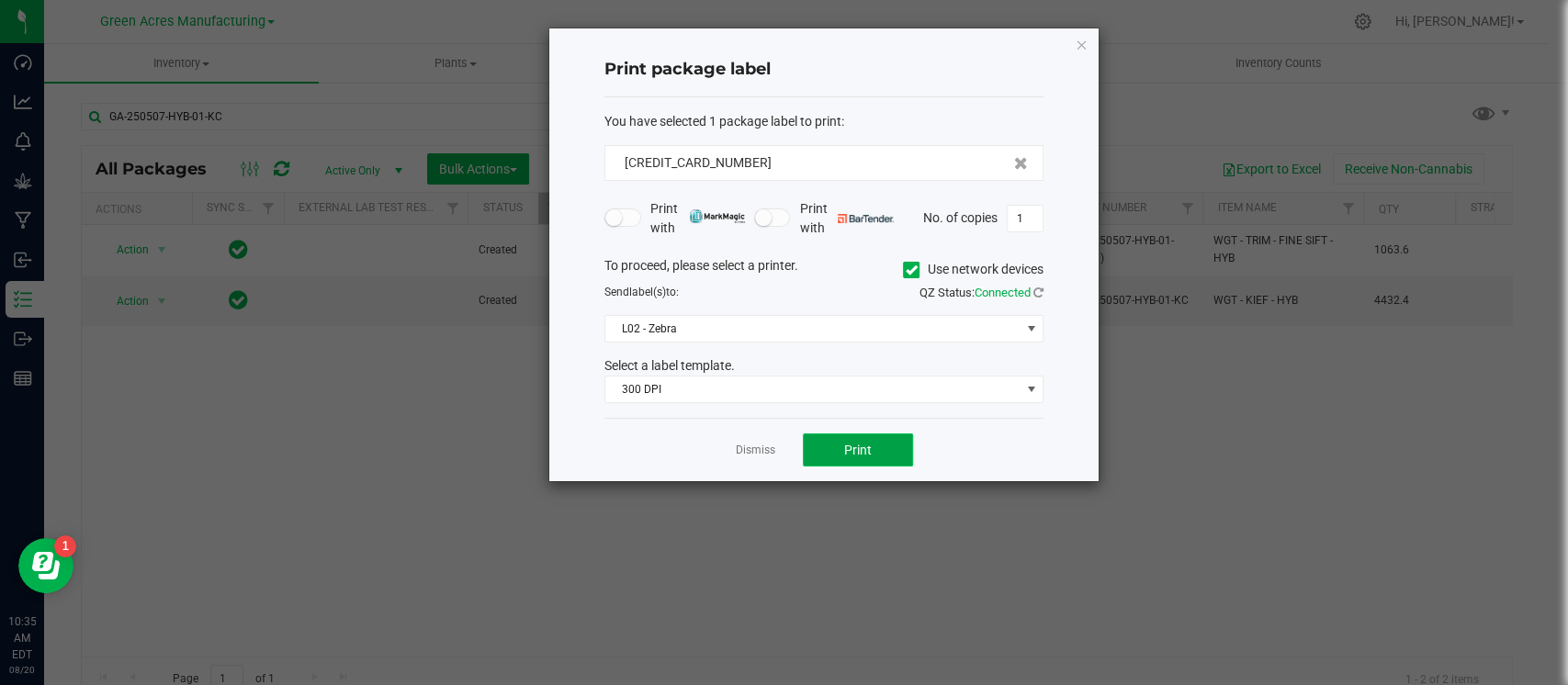
click at [828, 444] on button "Print" at bounding box center [858, 450] width 110 height 33
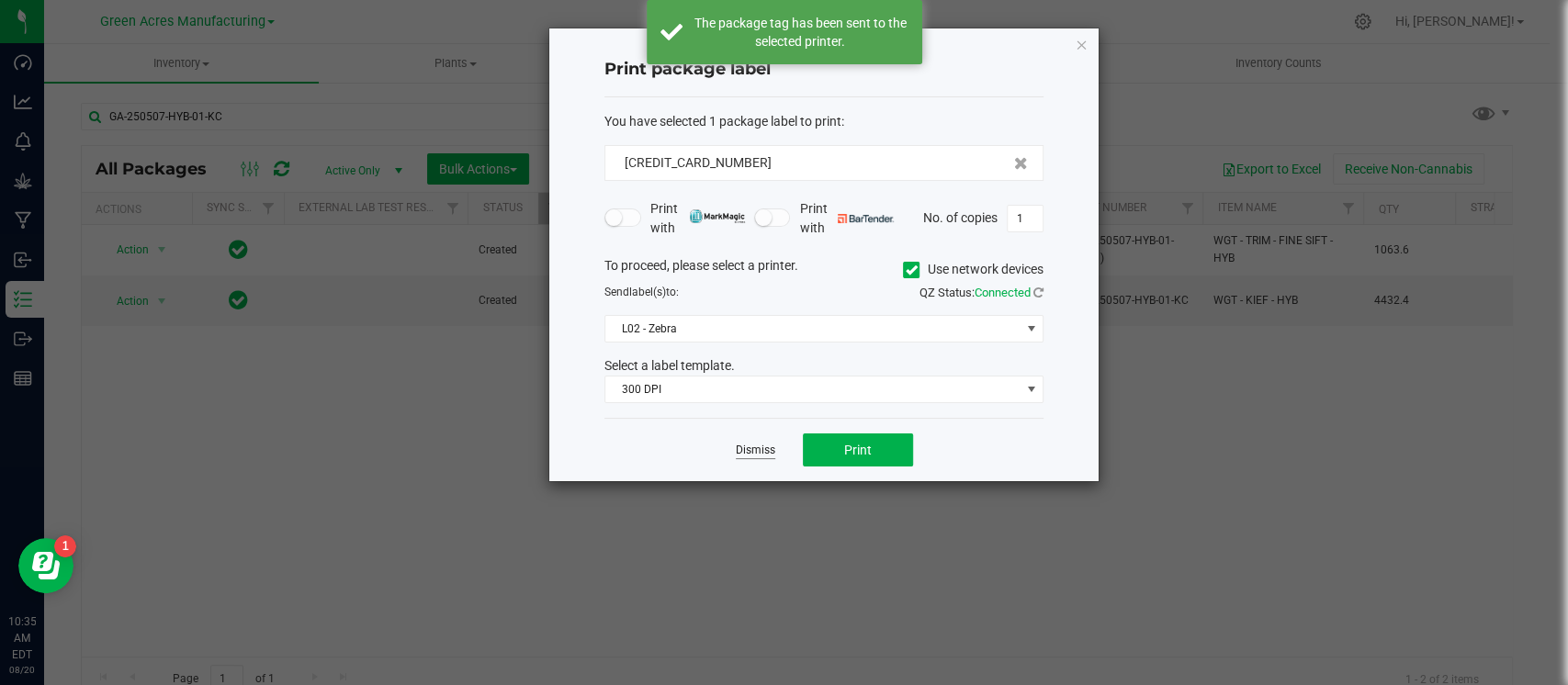
click at [749, 447] on link "Dismiss" at bounding box center [755, 451] width 40 height 15
